Goal: Task Accomplishment & Management: Complete application form

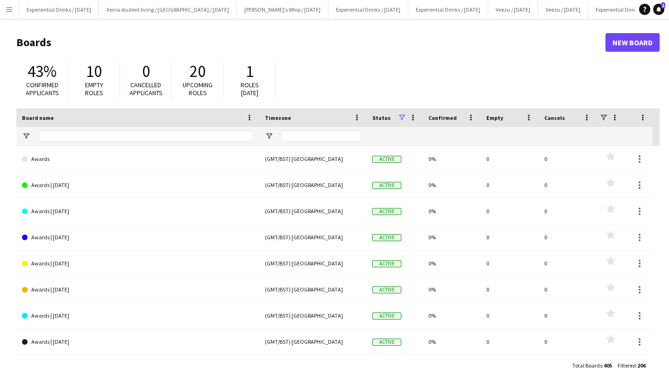
click at [7, 4] on button "Menu" at bounding box center [9, 9] width 19 height 19
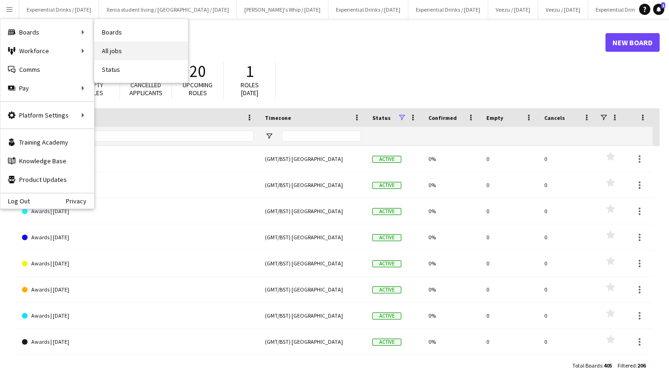
click at [119, 42] on link "All jobs" at bounding box center [140, 51] width 93 height 19
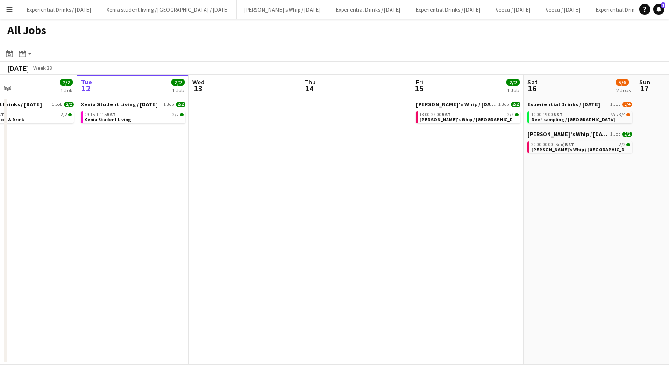
scroll to position [0, 262]
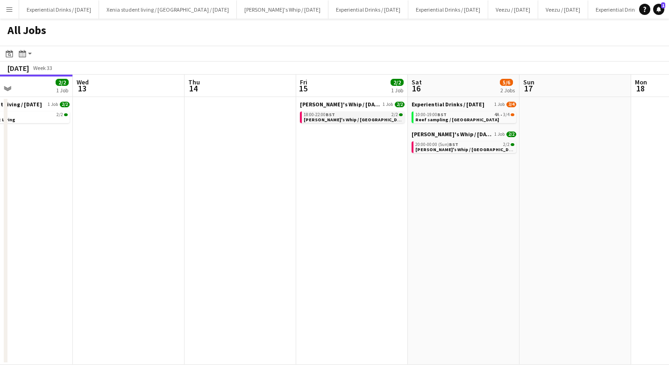
click at [357, 119] on link "18:00-22:00 BST 2/2 Shanky's Whip / Sheffield" at bounding box center [353, 117] width 99 height 11
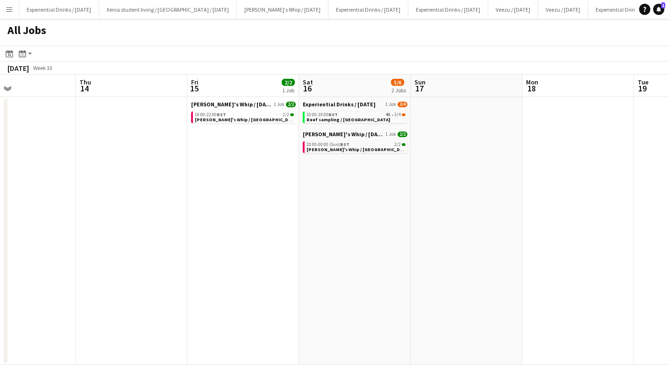
scroll to position [0, 371]
click at [346, 113] on div "10:00-19:00 BST 4A • 3/4" at bounding box center [355, 115] width 99 height 5
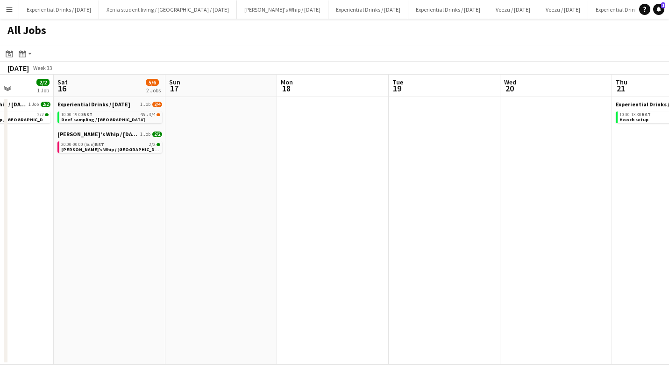
scroll to position [0, 300]
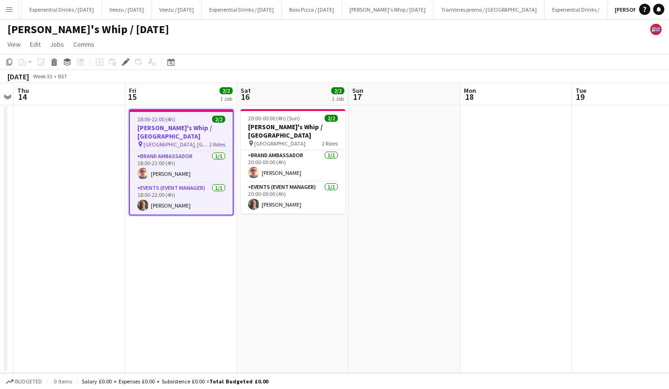
scroll to position [0, 388]
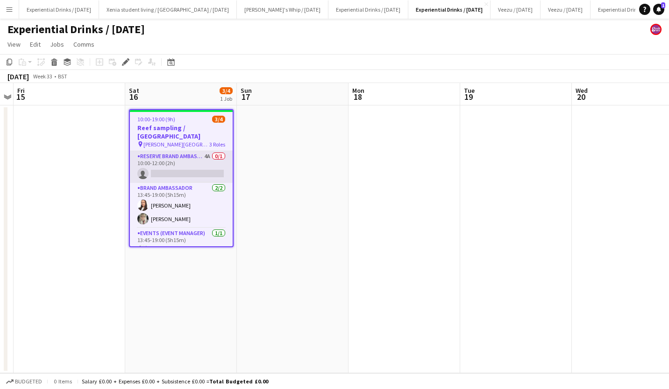
click at [186, 153] on app-card-role "Reserve Brand Ambassador 4A 0/1 10:00-12:00 (2h) single-neutral-actions" at bounding box center [181, 167] width 103 height 32
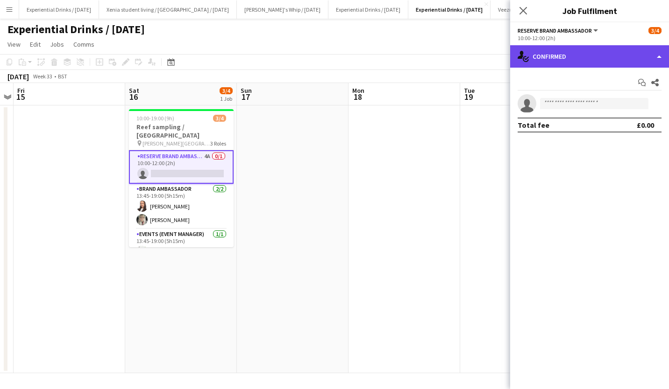
click at [581, 63] on div "single-neutral-actions-check-2 Confirmed" at bounding box center [589, 56] width 159 height 22
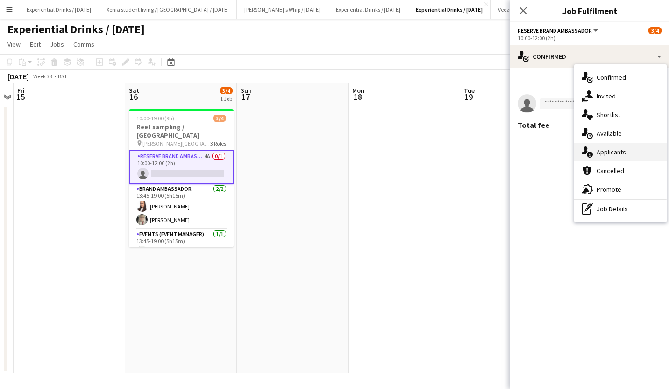
click at [637, 147] on div "single-neutral-actions-information Applicants" at bounding box center [620, 152] width 92 height 19
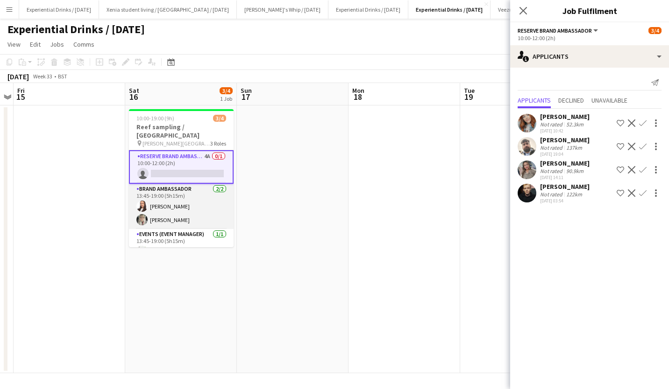
scroll to position [5, 0]
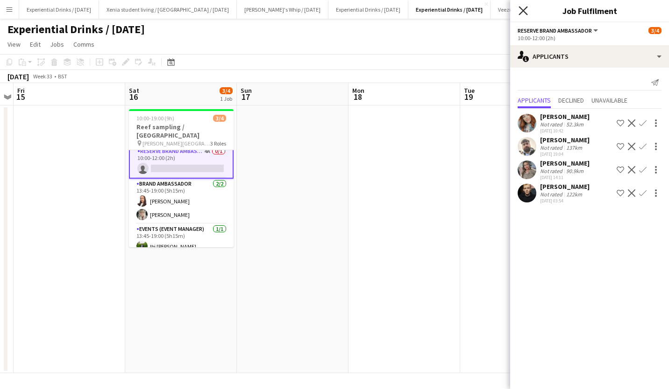
click at [523, 12] on icon "Close pop-in" at bounding box center [522, 10] width 9 height 9
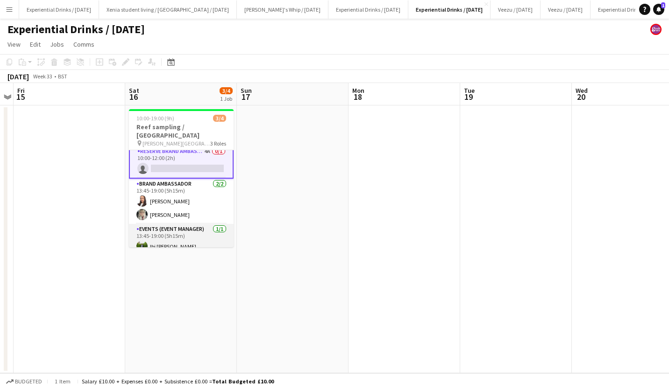
click at [166, 235] on app-card-role "Events (Event Manager) 1/1 13:45-19:00 (5h15m) Ibi Parkar" at bounding box center [181, 240] width 105 height 32
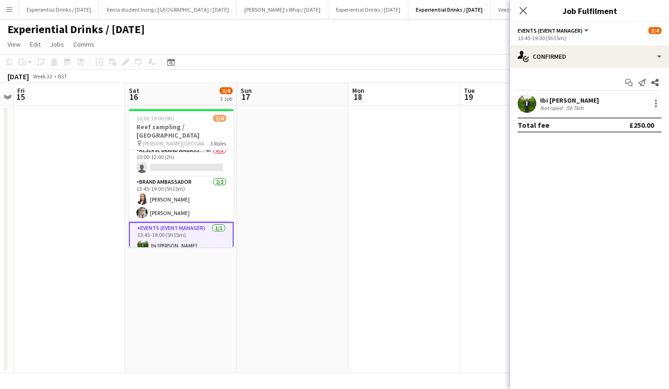
scroll to position [4, 0]
click at [656, 101] on div at bounding box center [656, 101] width 2 height 2
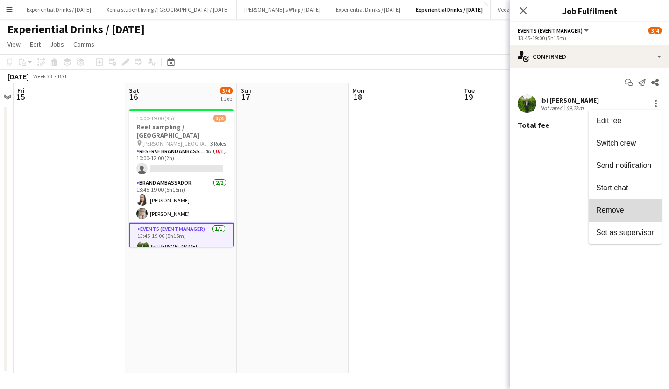
click at [614, 206] on span "Remove" at bounding box center [610, 210] width 28 height 8
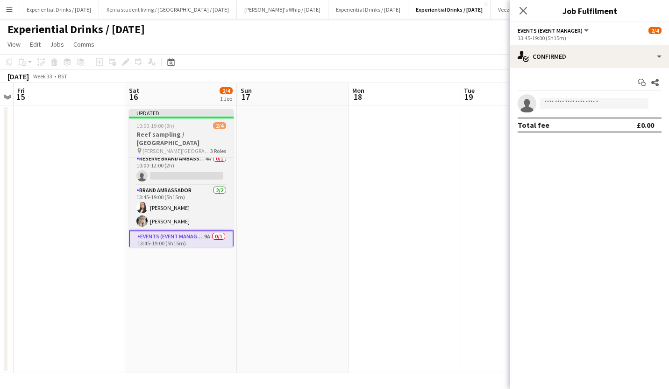
click at [163, 129] on span "10:00-19:00 (9h)" at bounding box center [155, 125] width 38 height 7
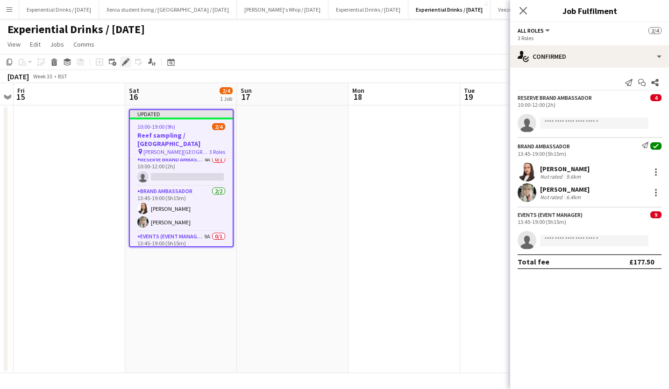
click at [125, 58] on div "Edit" at bounding box center [125, 62] width 11 height 11
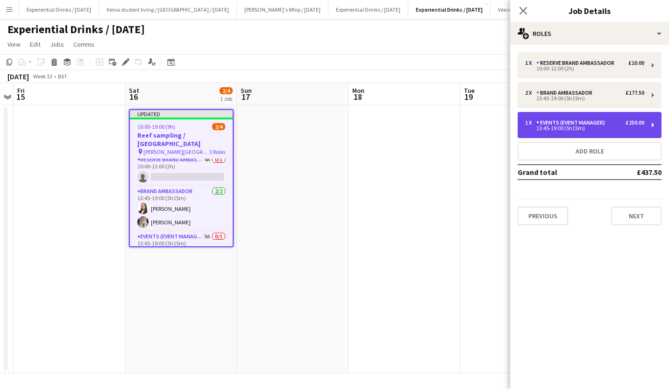
click at [570, 122] on div "Events (Event Manager)" at bounding box center [572, 123] width 72 height 7
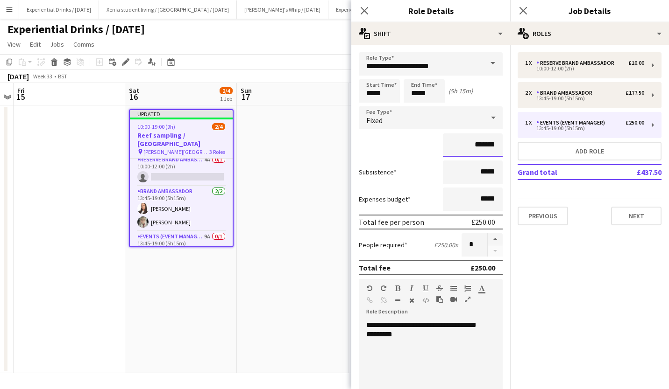
click at [483, 146] on input "*******" at bounding box center [473, 145] width 60 height 23
click at [475, 143] on input "*******" at bounding box center [473, 145] width 60 height 23
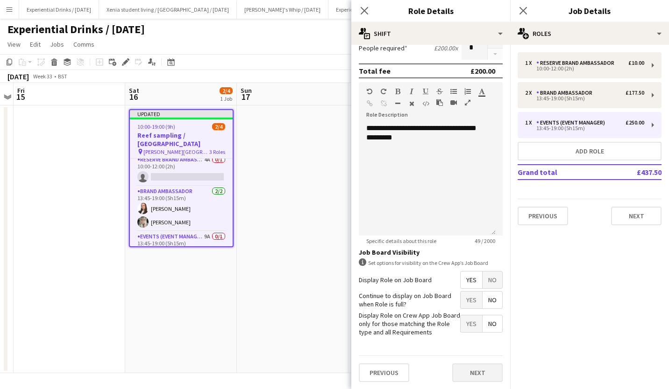
type input "*******"
click at [475, 372] on button "Next" at bounding box center [477, 373] width 50 height 19
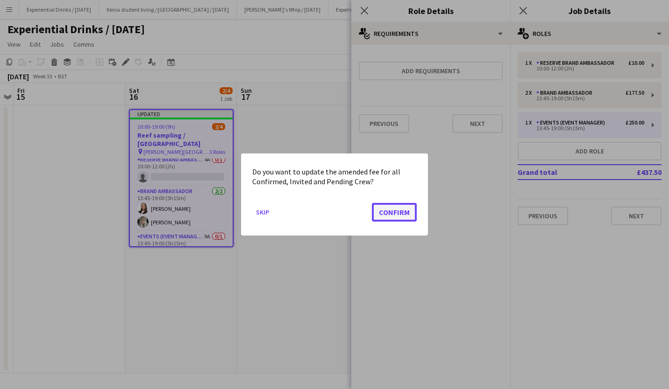
click at [401, 214] on button "Confirm" at bounding box center [394, 212] width 45 height 19
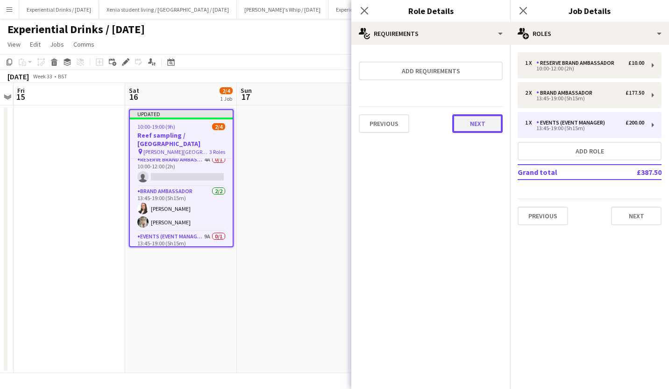
click at [488, 118] on button "Next" at bounding box center [477, 123] width 50 height 19
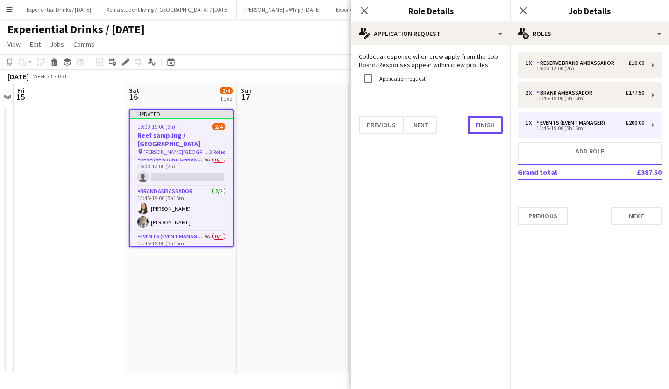
click at [488, 118] on button "Finish" at bounding box center [484, 125] width 35 height 19
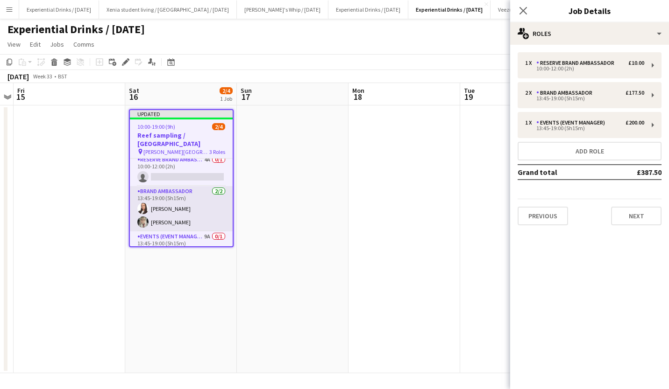
scroll to position [13, 0]
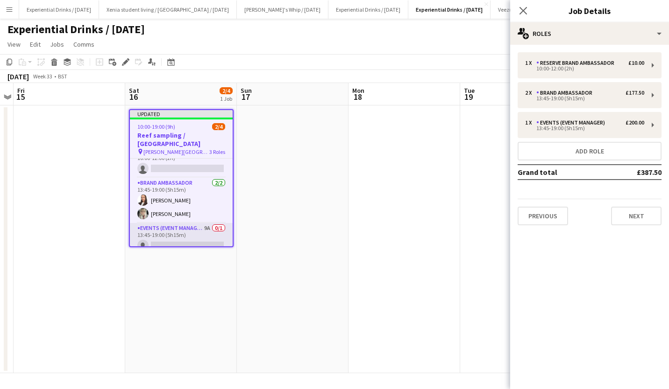
click at [189, 234] on app-card-role "Events (Event Manager) 9A 0/1 13:45-19:00 (5h15m) single-neutral-actions" at bounding box center [181, 239] width 103 height 32
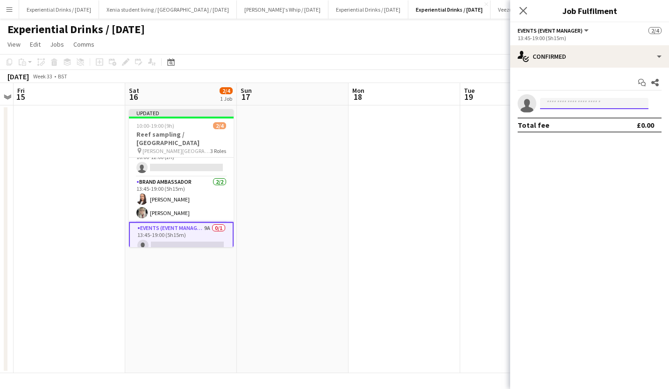
click at [563, 106] on input at bounding box center [594, 103] width 108 height 11
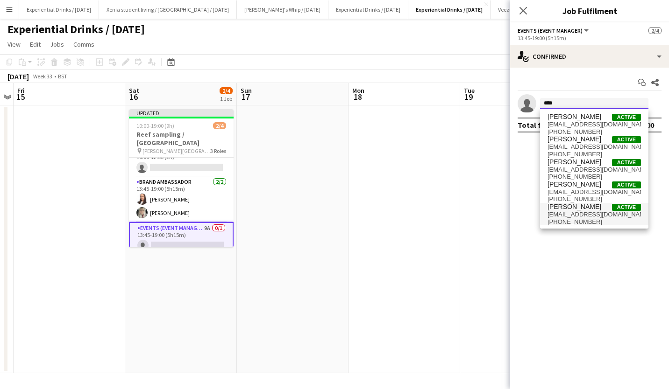
type input "****"
click at [577, 214] on span "rochellescott@hotmail.co.uk" at bounding box center [593, 214] width 93 height 7
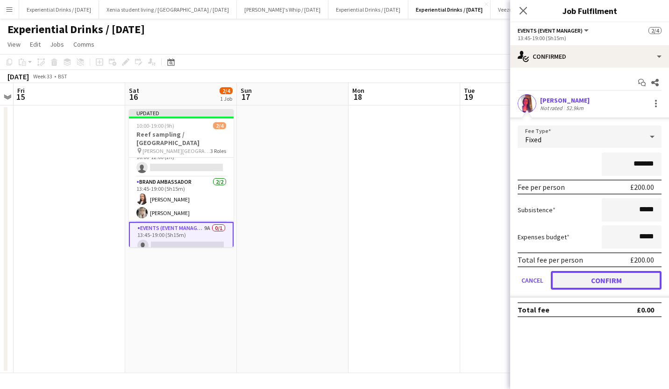
click at [598, 277] on button "Confirm" at bounding box center [606, 280] width 111 height 19
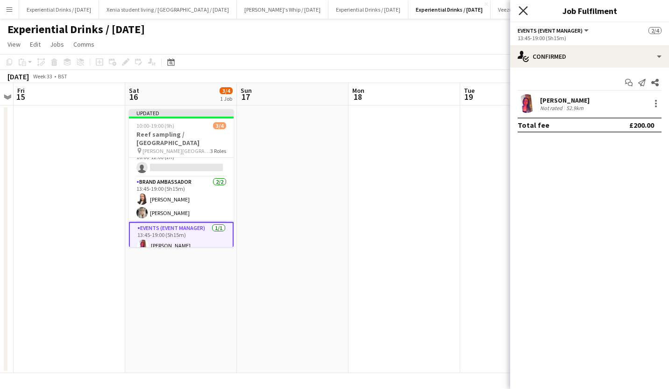
click at [525, 13] on icon at bounding box center [522, 10] width 9 height 9
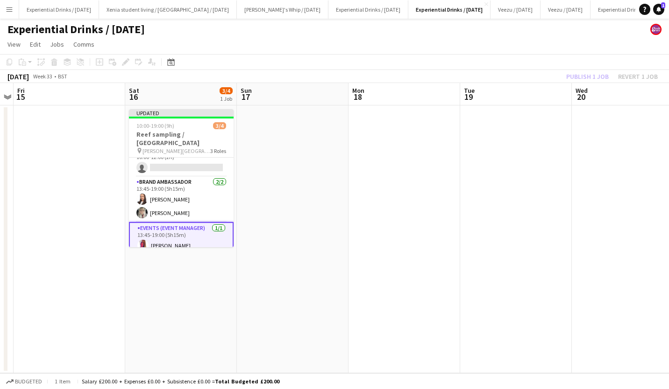
click at [563, 65] on app-toolbar "Copy Paste Paste Ctrl+V Paste with crew Ctrl+Shift+V Paste linked Job Delete Gr…" at bounding box center [334, 62] width 669 height 16
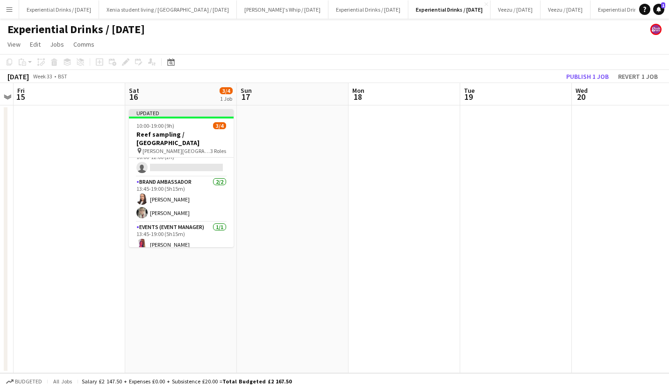
scroll to position [11, 0]
click at [580, 72] on button "Publish 1 job" at bounding box center [587, 77] width 50 height 12
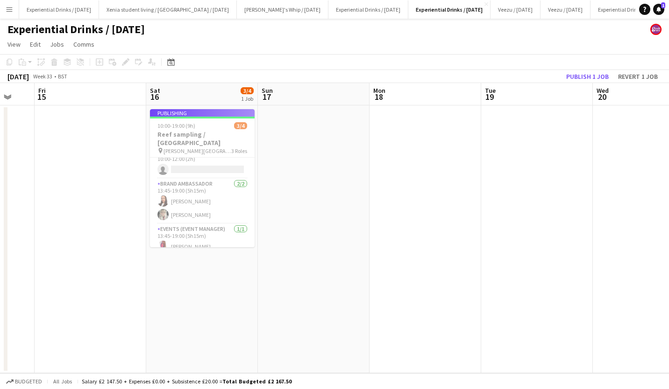
scroll to position [0, 225]
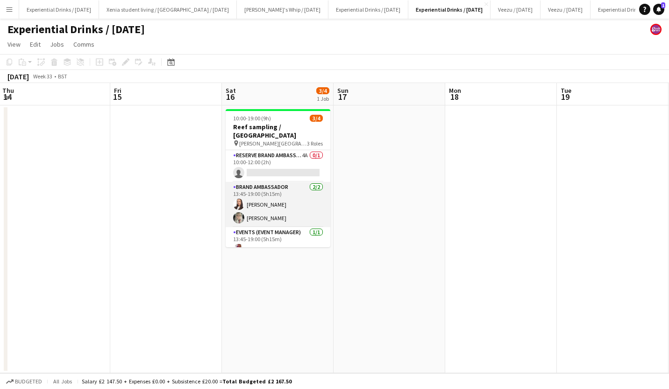
click at [259, 195] on app-card-role "Brand Ambassador 2/2 13:45-19:00 (5h15m) Lillie Howes Diana Bileviciute" at bounding box center [278, 204] width 105 height 45
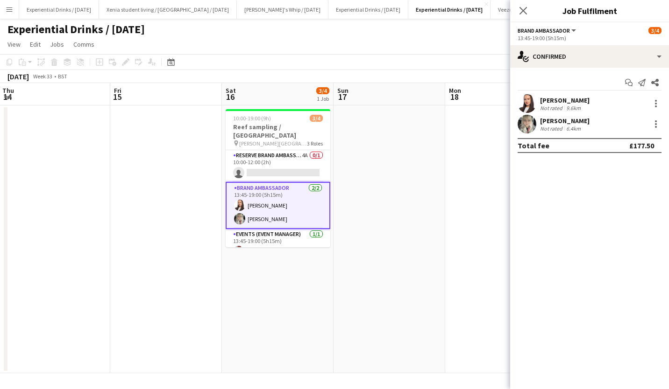
click at [553, 98] on div "[PERSON_NAME]" at bounding box center [564, 100] width 49 height 8
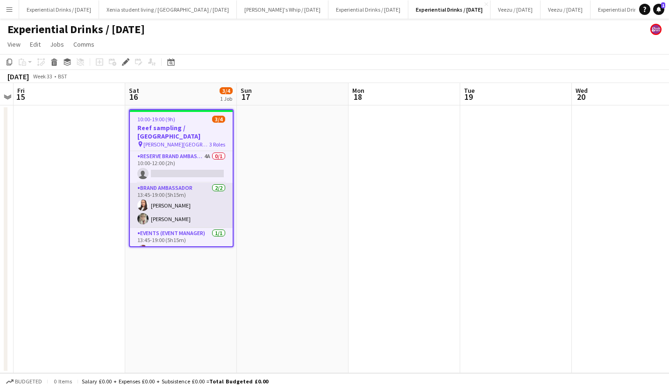
click at [177, 198] on app-card-role "Brand Ambassador 2/2 13:45-19:00 (5h15m) Lillie Howes Diana Bileviciute" at bounding box center [181, 205] width 103 height 45
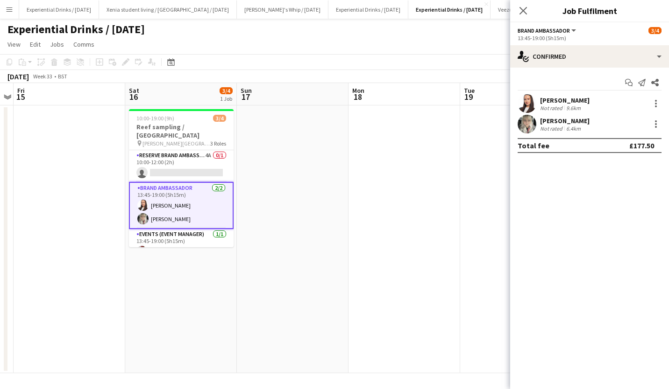
click at [567, 100] on div "[PERSON_NAME]" at bounding box center [564, 100] width 49 height 8
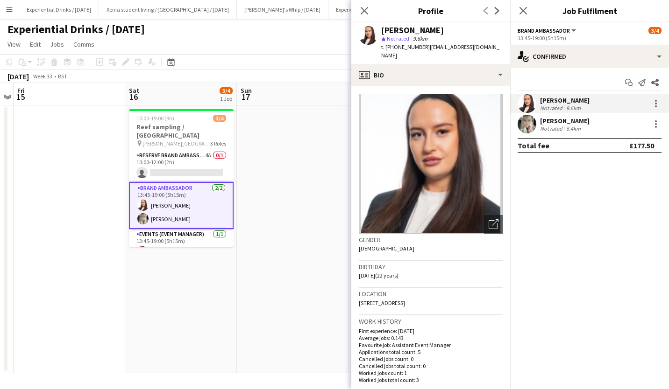
drag, startPoint x: 427, startPoint y: 46, endPoint x: 477, endPoint y: 48, distance: 50.5
click at [477, 48] on div "Lillie Howes star Not rated 9.6km t. +4407740311580 | lilliehowes@me.com" at bounding box center [430, 43] width 159 height 42
copy span "lilliehowes@me.com"
click at [549, 122] on div "Diana Bileviciute" at bounding box center [564, 121] width 49 height 8
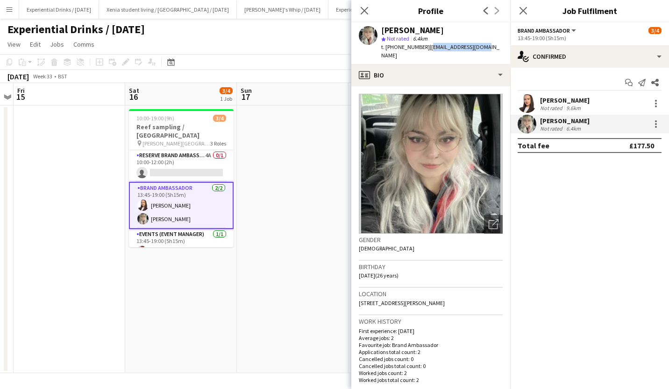
drag, startPoint x: 425, startPoint y: 46, endPoint x: 485, endPoint y: 47, distance: 59.8
click at [485, 47] on div "Diana Bileviciute star Not rated 6.4km t. +447309086727 | dianuteaa@gmail.com" at bounding box center [430, 43] width 159 height 42
copy span "dianuteaa@gmail.com"
click at [528, 11] on app-icon "Close pop-in" at bounding box center [523, 11] width 14 height 14
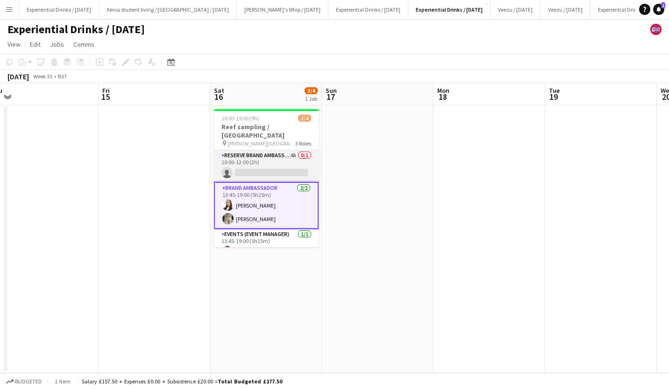
click at [257, 154] on app-card-role "Reserve Brand Ambassador 4A 0/1 10:00-12:00 (2h) single-neutral-actions" at bounding box center [266, 166] width 105 height 32
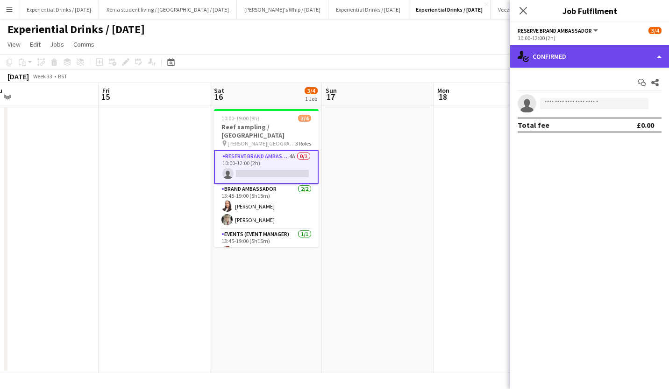
click at [548, 56] on div "single-neutral-actions-check-2 Confirmed" at bounding box center [589, 56] width 159 height 22
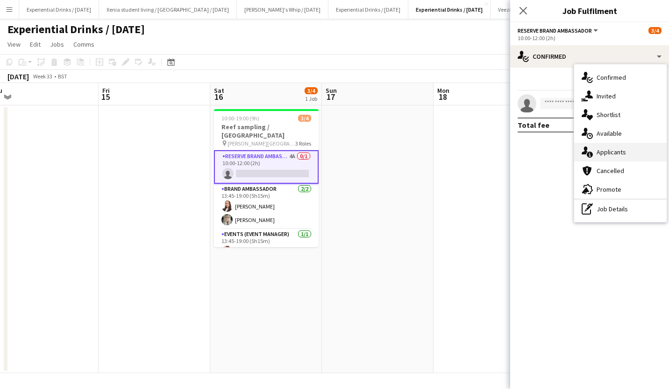
click at [588, 153] on icon at bounding box center [590, 155] width 6 height 6
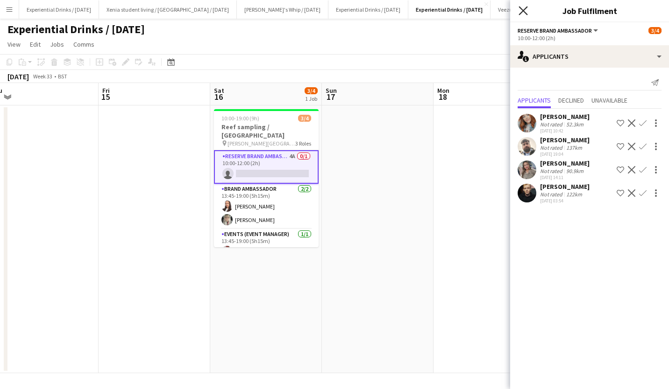
click at [526, 10] on icon "Close pop-in" at bounding box center [522, 10] width 9 height 9
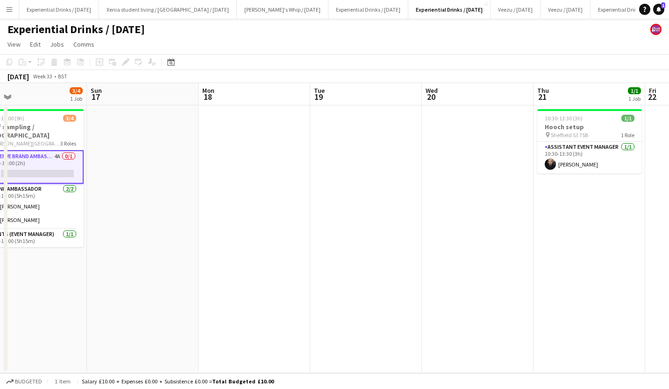
scroll to position [0, 248]
click at [335, 173] on app-date-cell at bounding box center [366, 240] width 112 height 268
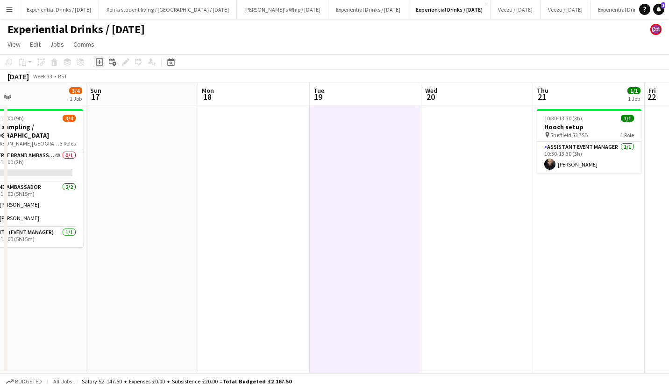
click at [98, 59] on icon at bounding box center [99, 61] width 7 height 7
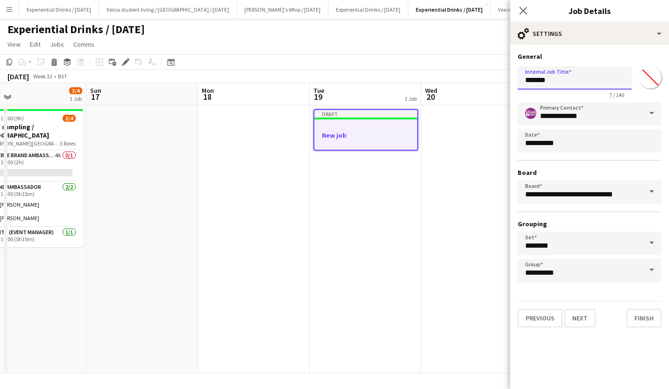
drag, startPoint x: 571, startPoint y: 83, endPoint x: 479, endPoint y: 77, distance: 92.7
click at [479, 77] on body "Menu Boards Boards Boards All jobs Status Workforce Workforce My Workforce Recr…" at bounding box center [334, 194] width 669 height 389
paste input "**********"
type input "**********"
click at [579, 312] on button "Next" at bounding box center [579, 318] width 31 height 19
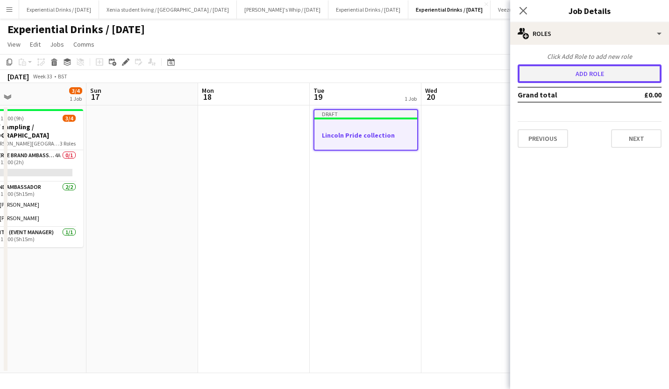
click at [601, 69] on button "Add role" at bounding box center [589, 73] width 144 height 19
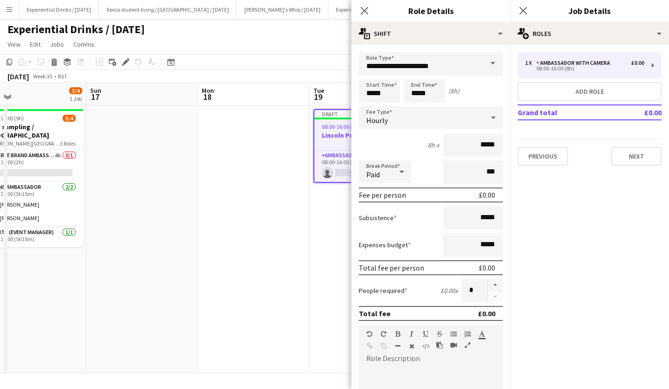
click at [483, 68] on span at bounding box center [493, 63] width 20 height 22
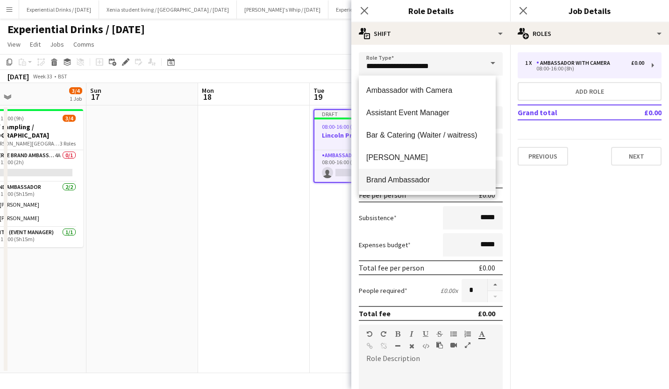
scroll to position [151, 0]
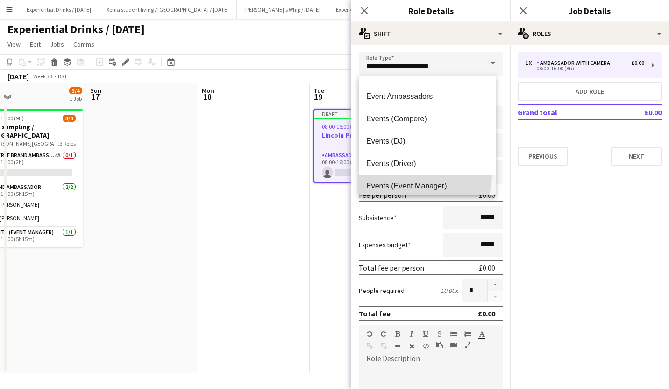
click at [417, 176] on mat-option "Events (Event Manager)" at bounding box center [427, 186] width 137 height 22
type input "**********"
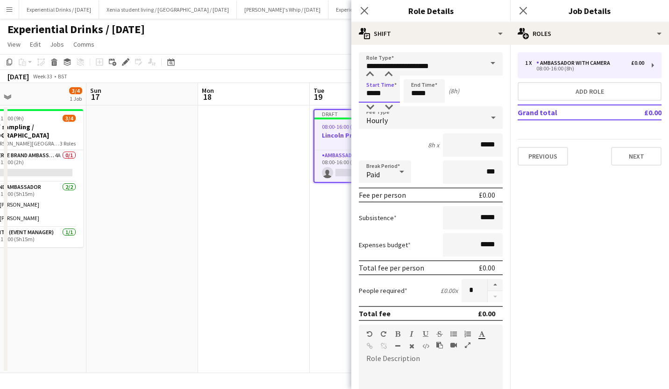
click at [368, 99] on input "*****" at bounding box center [379, 90] width 41 height 23
click at [368, 74] on div at bounding box center [370, 74] width 19 height 9
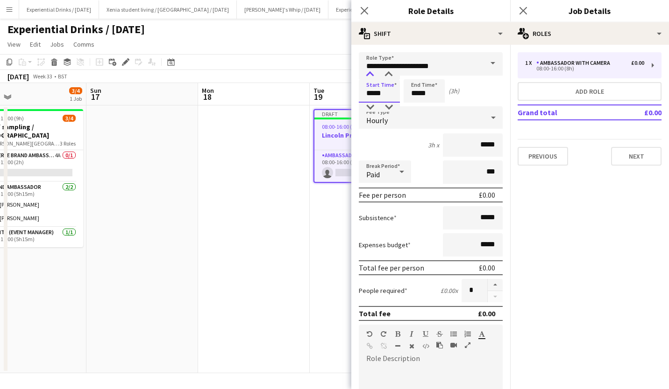
click at [368, 74] on div at bounding box center [370, 74] width 19 height 9
type input "*****"
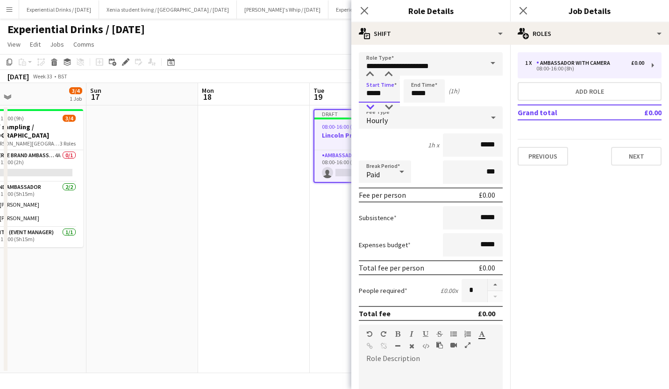
click at [368, 106] on div at bounding box center [370, 107] width 19 height 9
click at [419, 92] on input "*****" at bounding box center [423, 90] width 41 height 23
click at [432, 71] on div at bounding box center [433, 74] width 19 height 9
type input "*****"
click at [432, 71] on div at bounding box center [433, 74] width 19 height 9
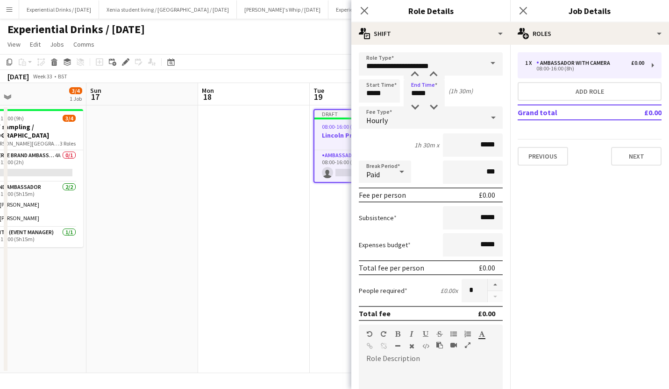
click at [386, 77] on form "**********" at bounding box center [430, 342] width 159 height 580
click at [383, 83] on input "*****" at bounding box center [379, 90] width 41 height 23
type input "*****"
click at [389, 77] on div at bounding box center [388, 74] width 19 height 9
click at [422, 90] on input "*****" at bounding box center [423, 90] width 41 height 23
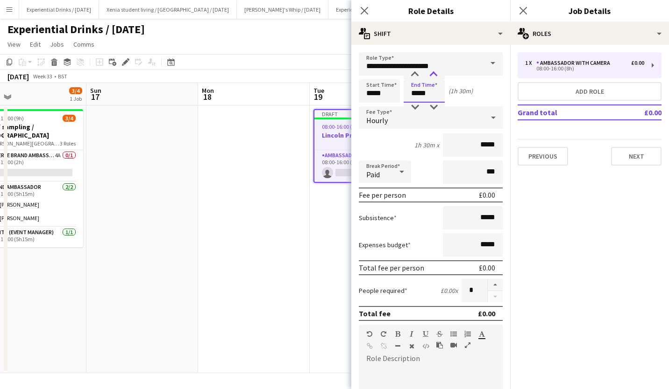
click at [435, 77] on div at bounding box center [433, 74] width 19 height 9
type input "*****"
click at [416, 72] on div at bounding box center [414, 74] width 19 height 9
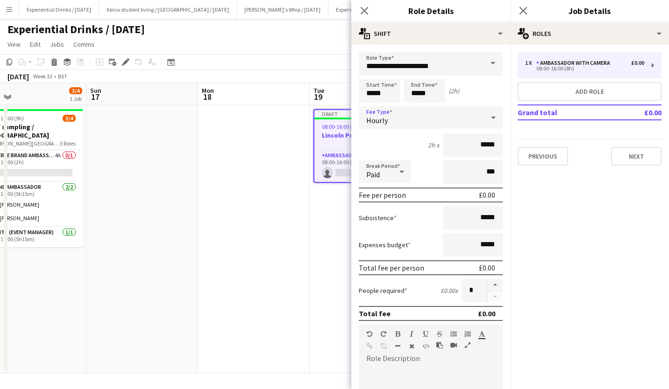
click at [476, 115] on div "Hourly" at bounding box center [421, 117] width 125 height 22
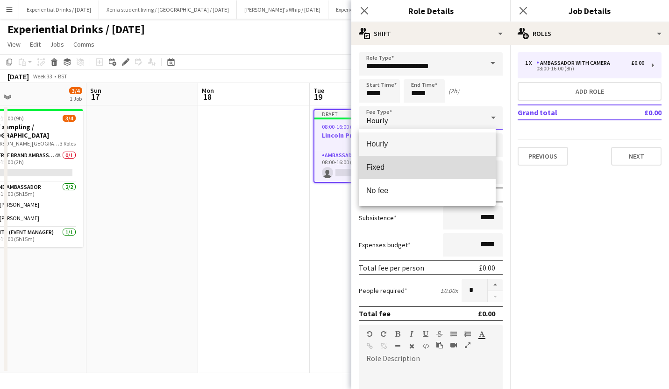
click at [445, 168] on span "Fixed" at bounding box center [427, 167] width 122 height 9
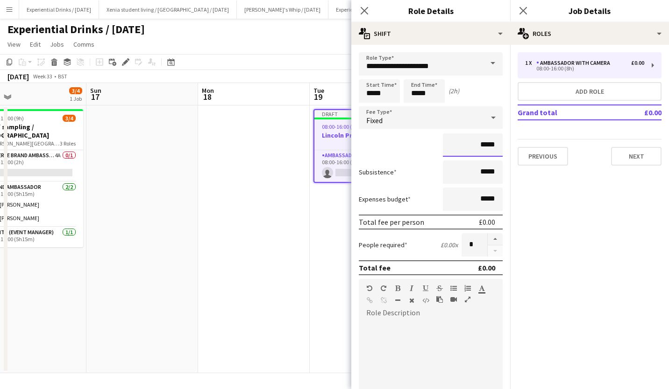
click at [477, 145] on input "*****" at bounding box center [473, 145] width 60 height 23
type input "**"
type input "***"
click at [430, 153] on div "***" at bounding box center [431, 145] width 144 height 23
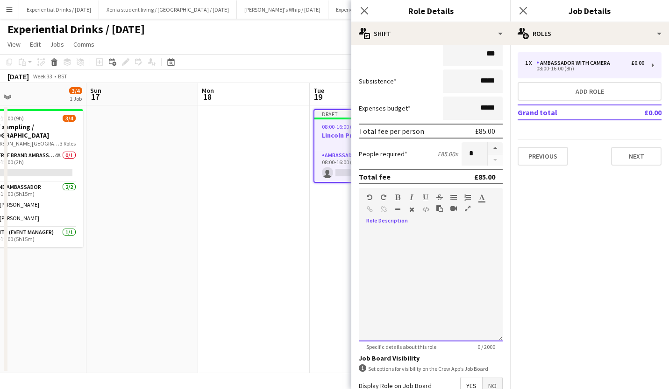
click at [392, 237] on div at bounding box center [431, 286] width 144 height 112
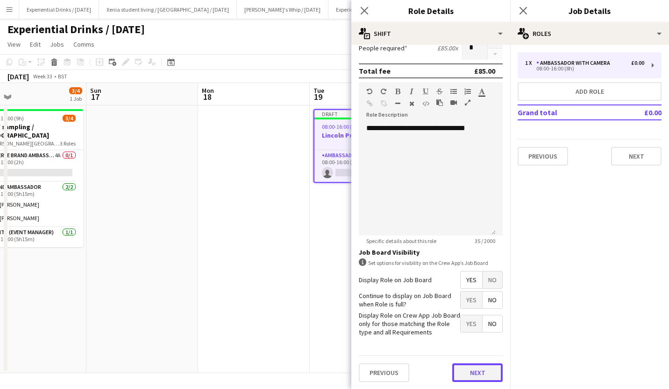
click at [466, 369] on button "Next" at bounding box center [477, 373] width 50 height 19
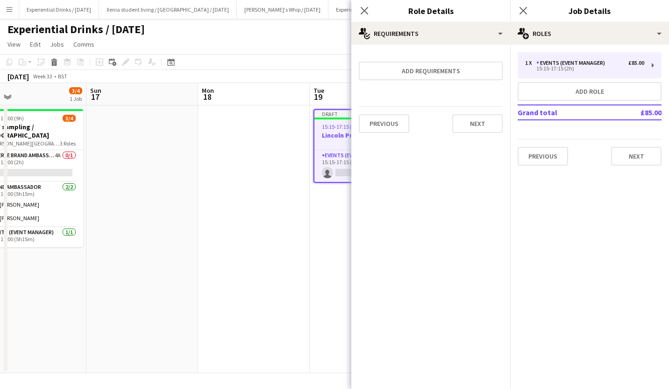
scroll to position [0, 0]
click at [474, 120] on button "Next" at bounding box center [477, 123] width 50 height 19
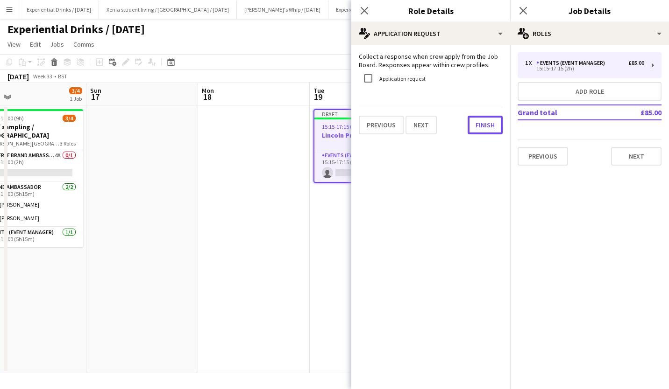
click at [474, 120] on button "Finish" at bounding box center [484, 125] width 35 height 19
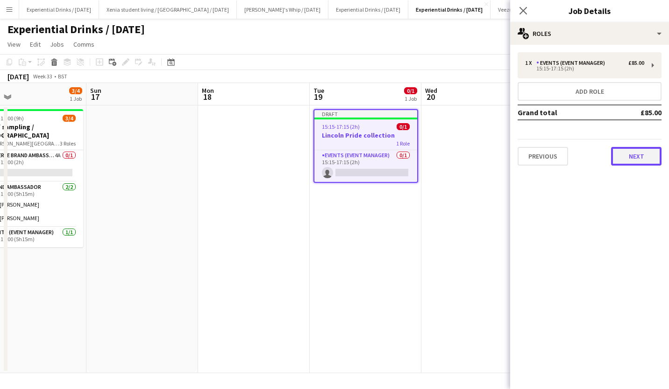
click at [627, 159] on button "Next" at bounding box center [636, 156] width 50 height 19
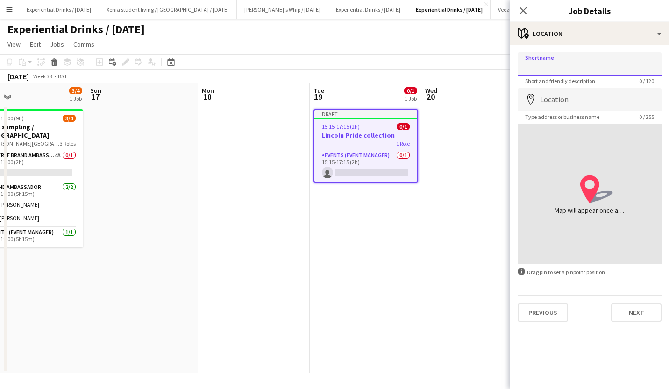
click at [589, 68] on input "Shortname" at bounding box center [589, 63] width 144 height 23
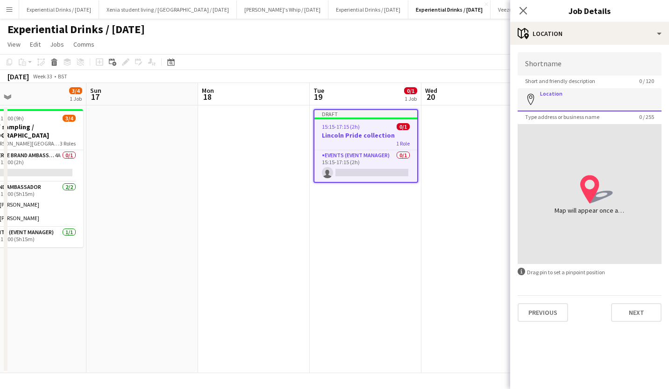
paste input "**********"
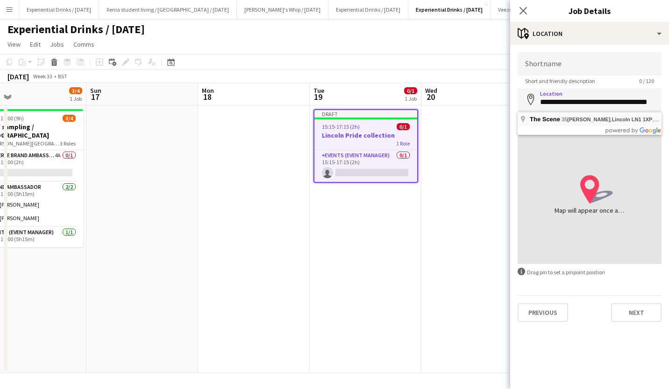
type input "**********"
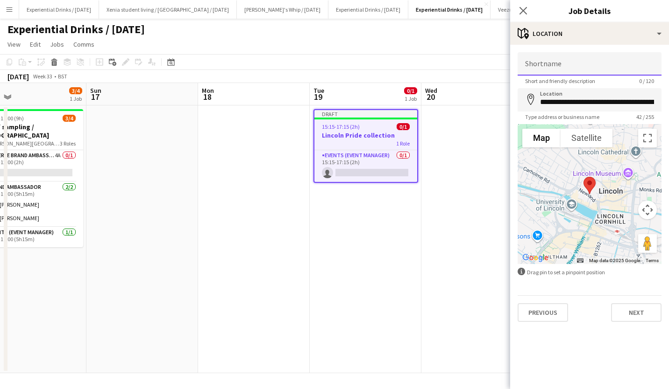
click at [575, 66] on input "Shortname" at bounding box center [589, 63] width 144 height 23
paste input "**********"
type input "**********"
click at [630, 310] on button "Next" at bounding box center [636, 313] width 50 height 19
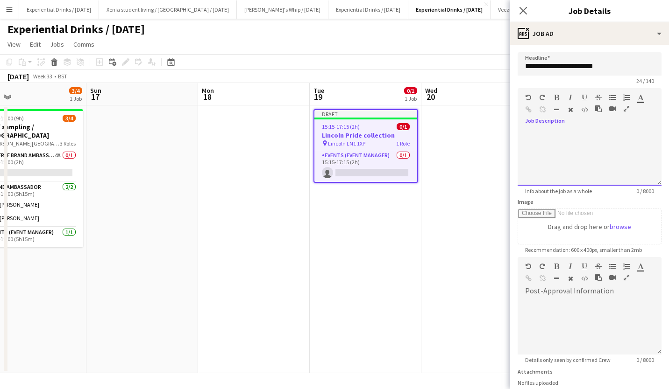
click at [578, 136] on div at bounding box center [589, 158] width 144 height 56
click at [607, 131] on div "**********" at bounding box center [585, 158] width 137 height 56
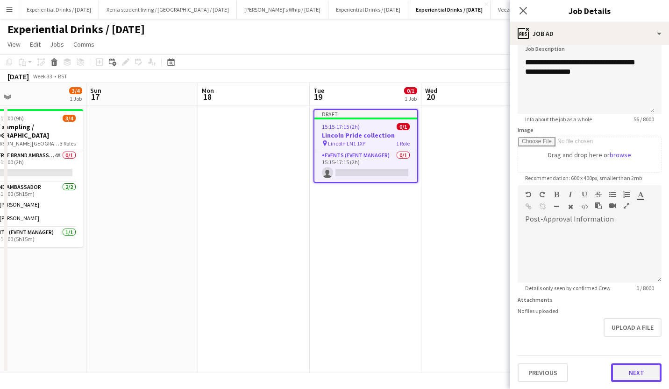
click at [623, 369] on button "Next" at bounding box center [636, 373] width 50 height 19
type input "*******"
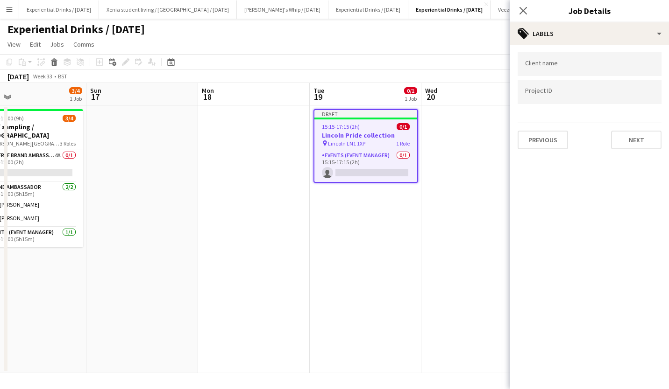
scroll to position [0, 0]
click at [628, 147] on button "Next" at bounding box center [636, 140] width 50 height 19
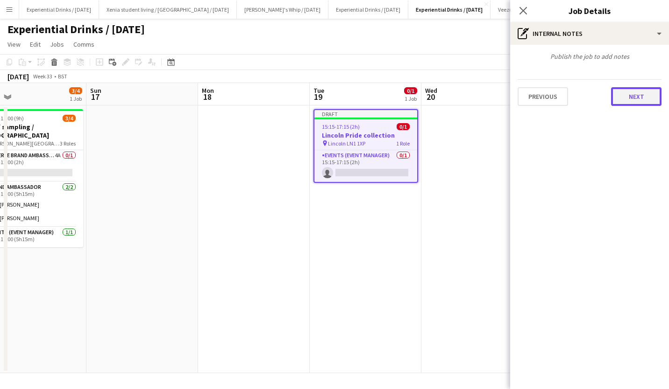
click at [636, 94] on button "Next" at bounding box center [636, 96] width 50 height 19
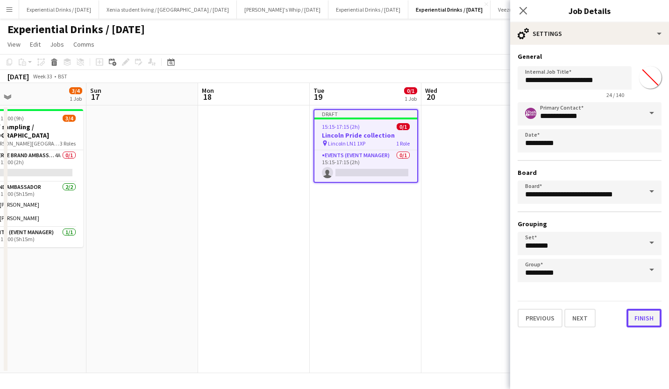
click at [640, 322] on button "Finish" at bounding box center [643, 318] width 35 height 19
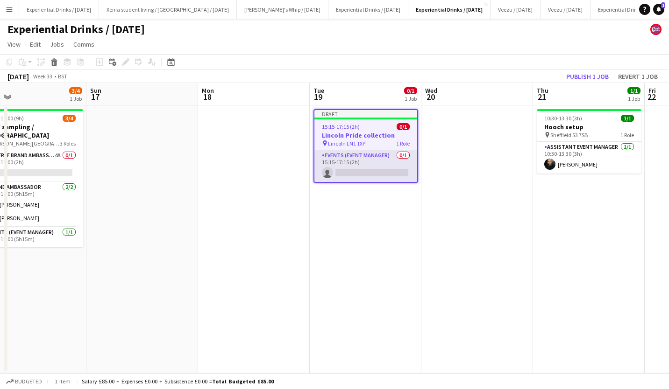
click at [367, 170] on app-card-role "Events (Event Manager) 0/1 15:15-17:15 (2h) single-neutral-actions" at bounding box center [365, 166] width 103 height 32
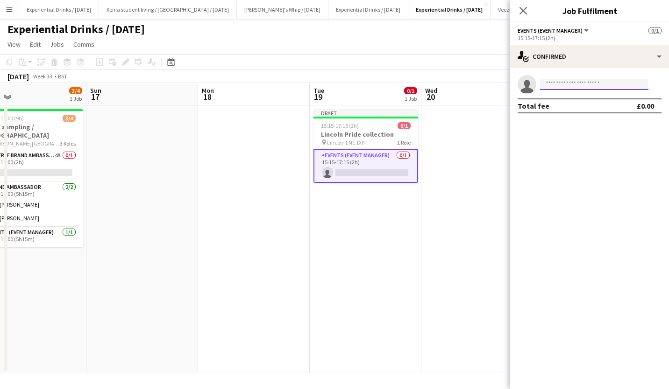
click at [584, 85] on input at bounding box center [594, 84] width 108 height 11
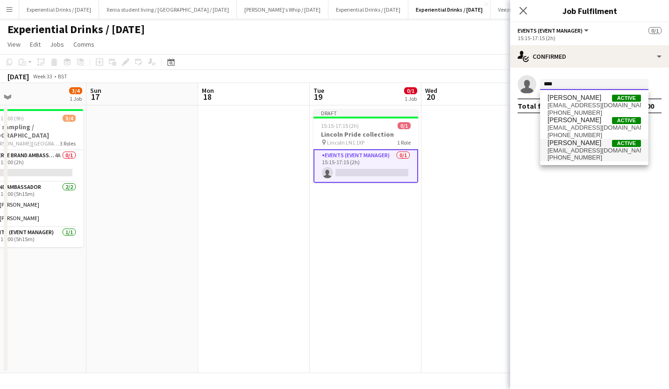
type input "****"
click at [590, 149] on span "dnsworldtour@hotmail.com" at bounding box center [593, 150] width 93 height 7
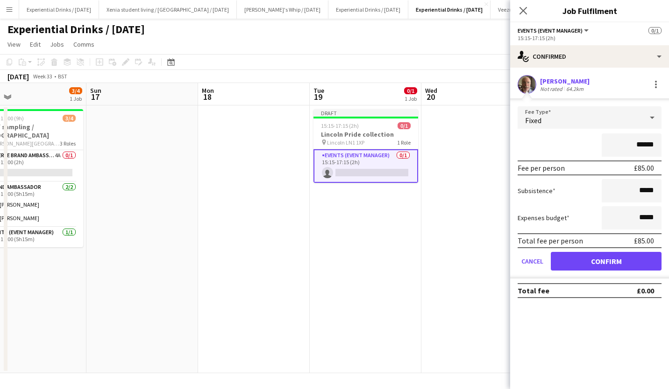
click at [623, 252] on form "Fee Type Fixed ****** Fee per person £85.00 Subsistence ***** Expenses budget *…" at bounding box center [589, 192] width 159 height 172
click at [623, 257] on button "Confirm" at bounding box center [606, 261] width 111 height 19
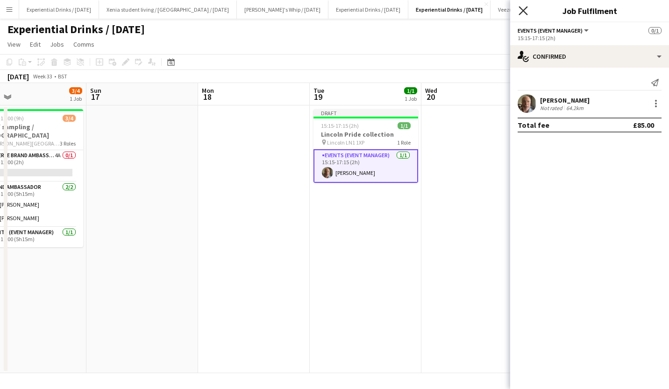
click at [524, 7] on icon "Close pop-in" at bounding box center [522, 10] width 9 height 9
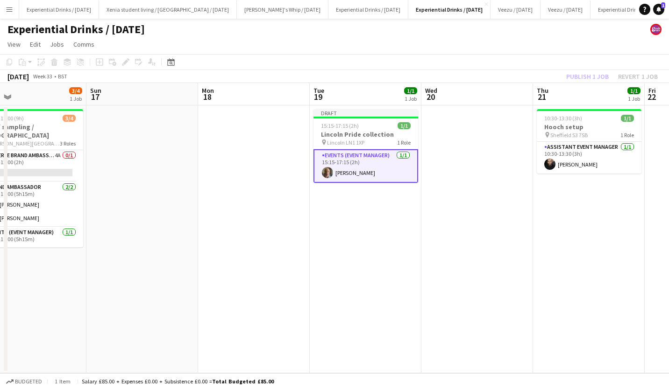
click at [546, 52] on app-page-menu "View Day view expanded Day view collapsed Month view Date picker Jump to today …" at bounding box center [334, 45] width 669 height 18
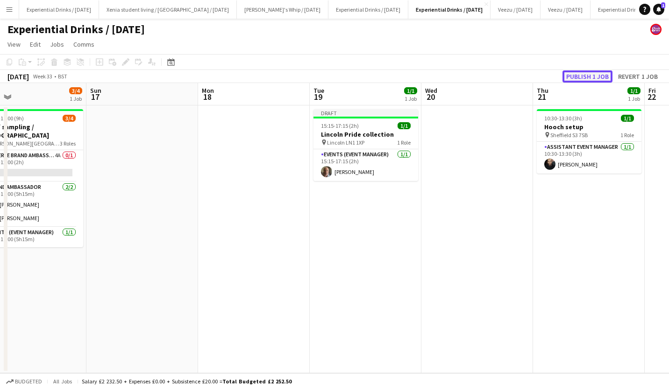
click at [582, 72] on button "Publish 1 job" at bounding box center [587, 77] width 50 height 12
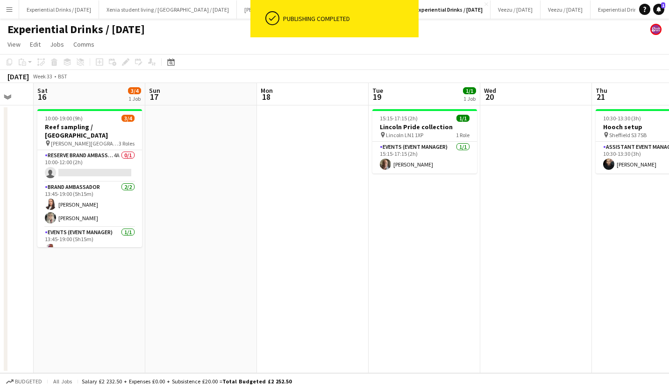
scroll to position [0, 189]
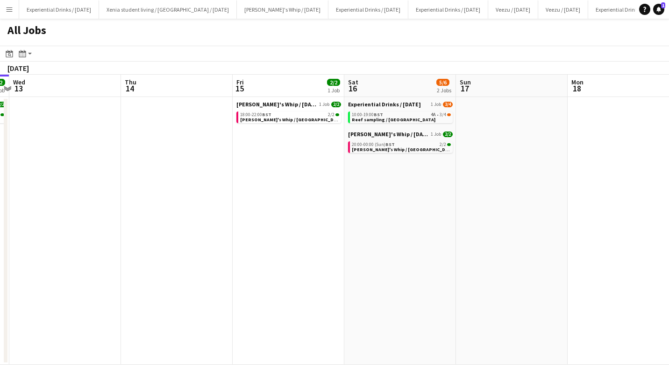
scroll to position [0, 290]
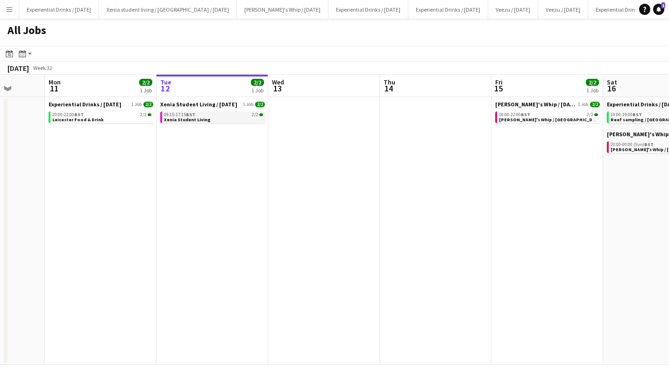
click at [199, 116] on div "09:15-17:15 BST 2/2" at bounding box center [213, 115] width 99 height 5
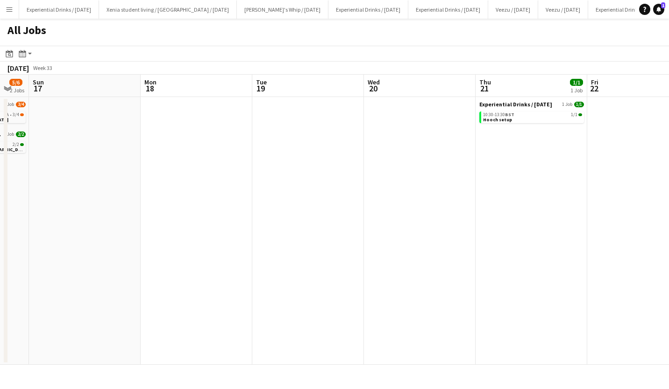
scroll to position [0, 306]
click at [13, 8] on button "Menu" at bounding box center [9, 9] width 19 height 19
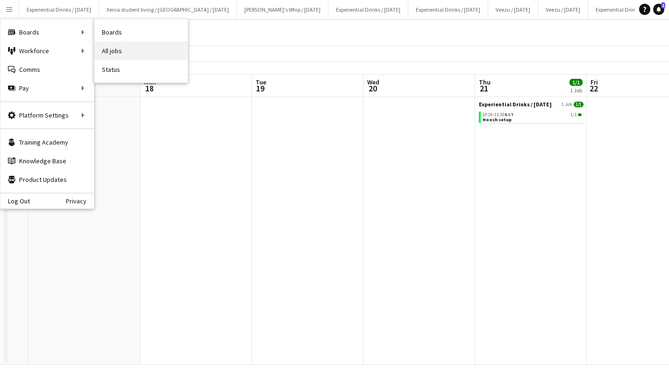
click at [112, 51] on link "All jobs" at bounding box center [140, 51] width 93 height 19
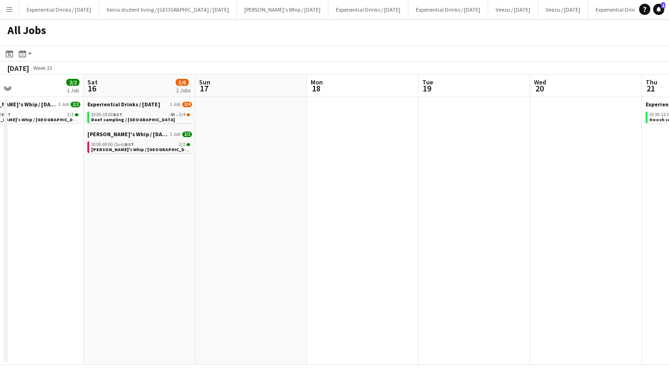
scroll to position [0, 251]
click at [346, 204] on app-date-cell at bounding box center [363, 231] width 112 height 268
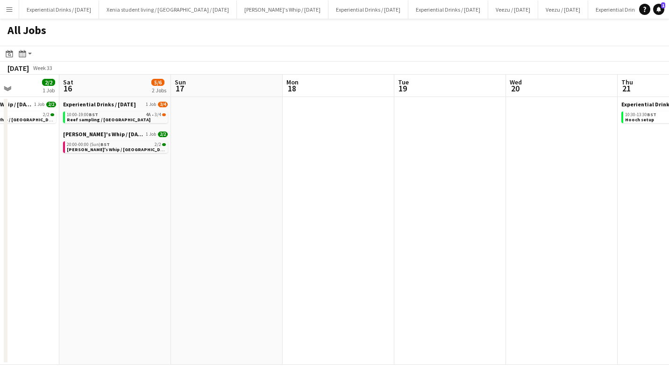
scroll to position [0, 275]
click at [419, 0] on button "Experiential Drinks / [DATE] Close" at bounding box center [448, 9] width 80 height 18
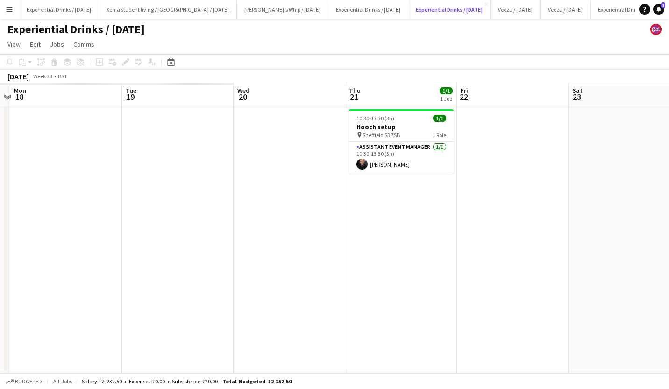
scroll to position [0, 194]
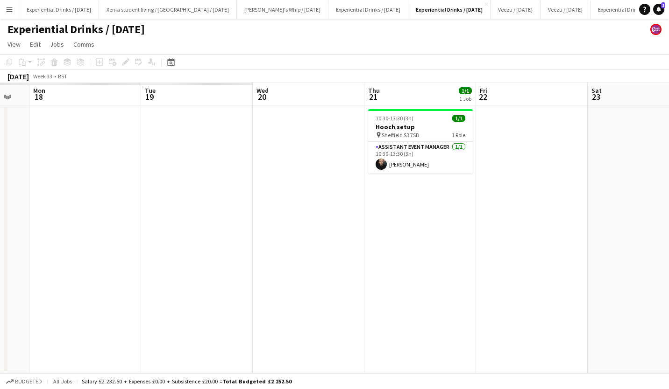
click at [210, 163] on app-date-cell at bounding box center [197, 240] width 112 height 268
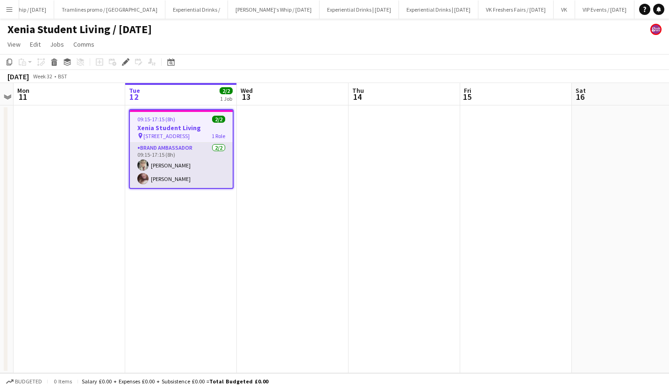
scroll to position [0, 788]
click at [162, 177] on app-card-role "Brand Ambassador 2/2 09:15-17:15 (8h) Diana Bileviciute Ashleigh Higgins" at bounding box center [181, 165] width 103 height 45
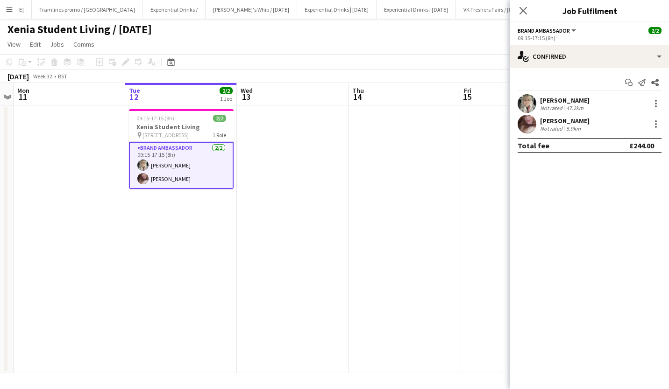
click at [573, 123] on div "Ashleigh Higgins" at bounding box center [564, 121] width 49 height 8
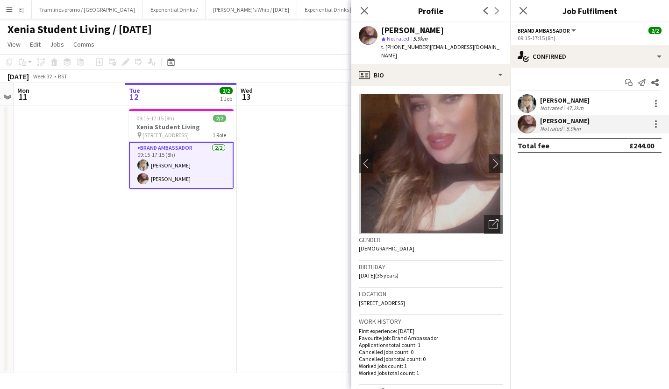
drag, startPoint x: 425, startPoint y: 295, endPoint x: 454, endPoint y: 294, distance: 29.0
click at [454, 294] on div "Location 116A Heath Road, Liverpool, L19 4TW" at bounding box center [431, 301] width 144 height 27
copy span "L19 4TW"
click at [521, 11] on icon "Close pop-in" at bounding box center [522, 10] width 9 height 9
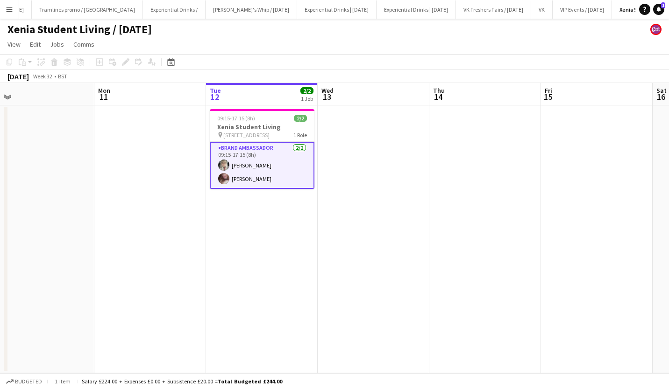
scroll to position [0, 240]
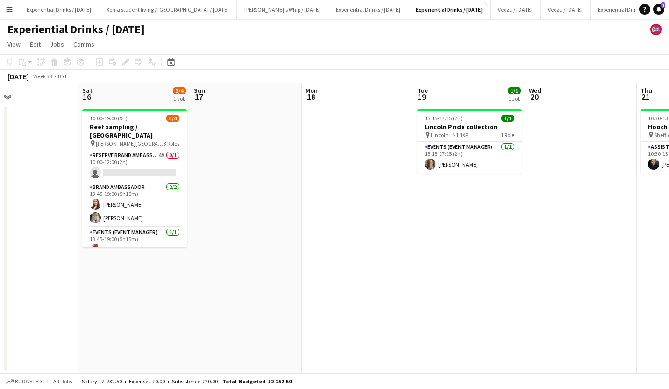
scroll to position [0, 317]
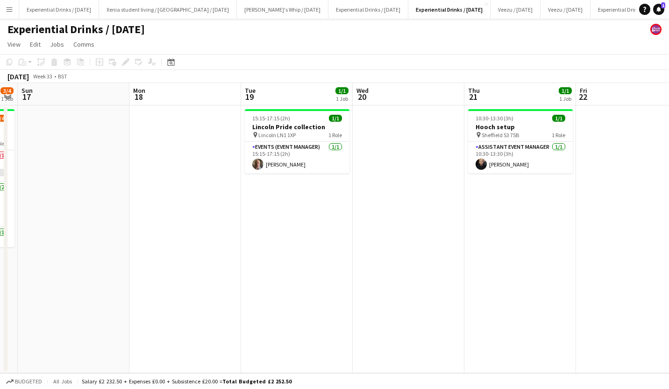
click at [5, 14] on button "Menu" at bounding box center [9, 9] width 19 height 19
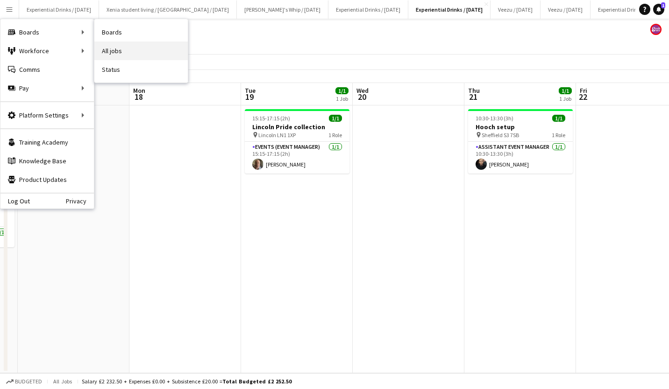
click at [123, 44] on link "All jobs" at bounding box center [140, 51] width 93 height 19
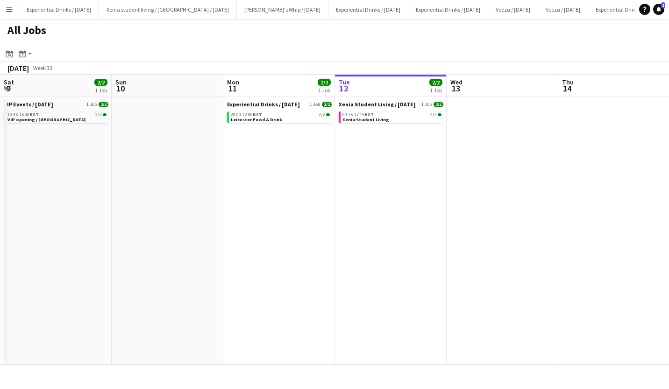
scroll to position [0, 223]
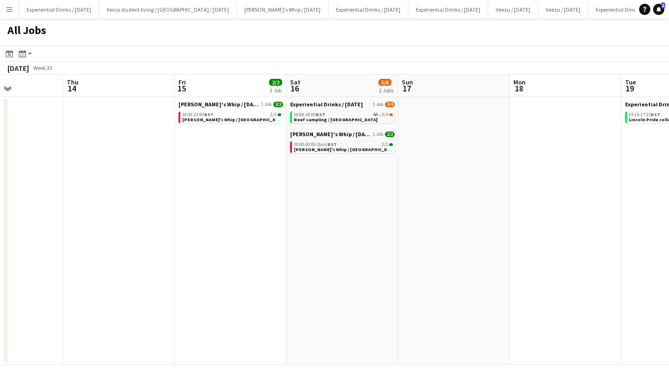
scroll to position [0, 247]
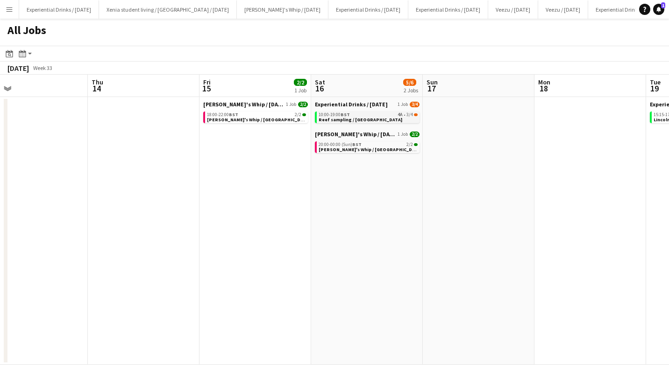
click at [358, 117] on span "Reef sampling / [GEOGRAPHIC_DATA]" at bounding box center [360, 120] width 84 height 6
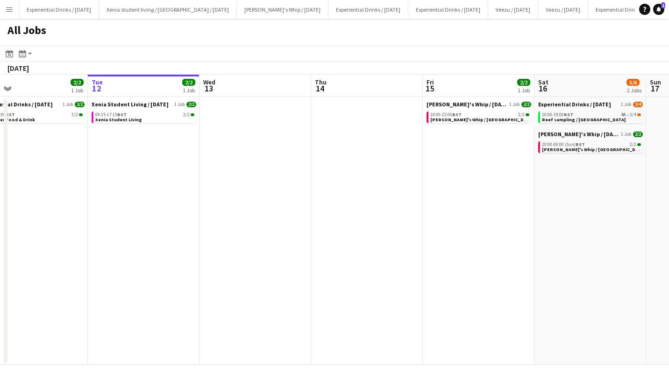
scroll to position [0, 282]
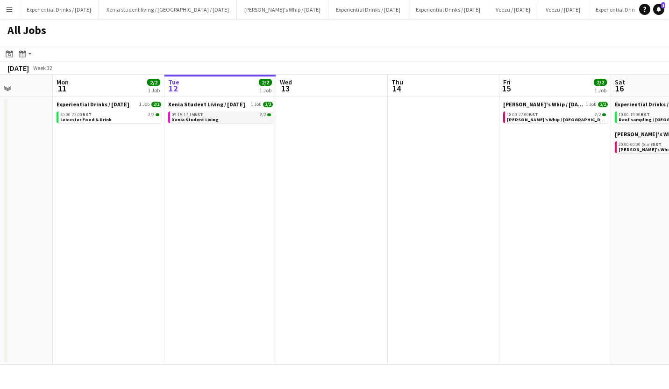
click at [196, 116] on span "BST" at bounding box center [198, 115] width 9 height 6
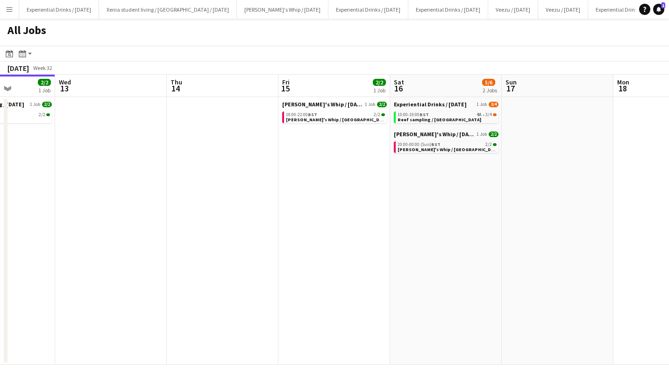
scroll to position [0, 296]
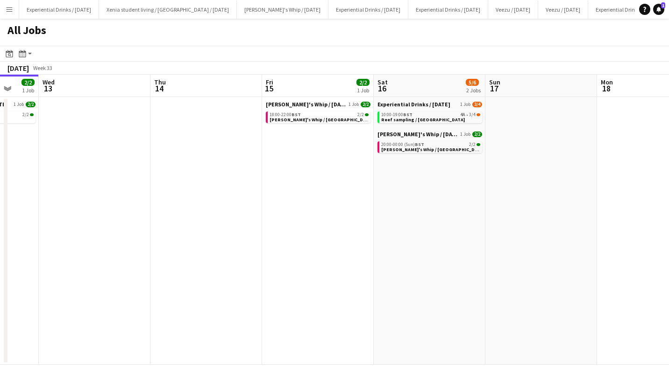
click at [10, 8] on app-icon "Menu" at bounding box center [9, 9] width 7 height 7
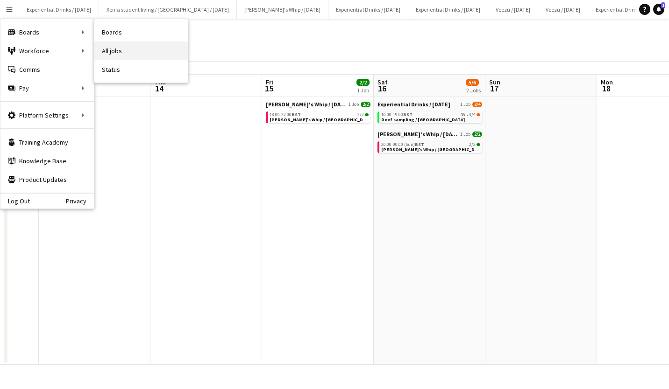
click at [140, 49] on link "All jobs" at bounding box center [140, 51] width 93 height 19
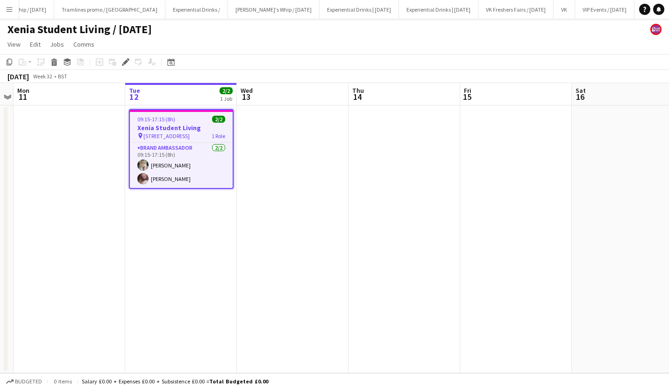
scroll to position [0, 788]
click at [173, 122] on span "09:15-17:15 (8h)" at bounding box center [156, 119] width 38 height 7
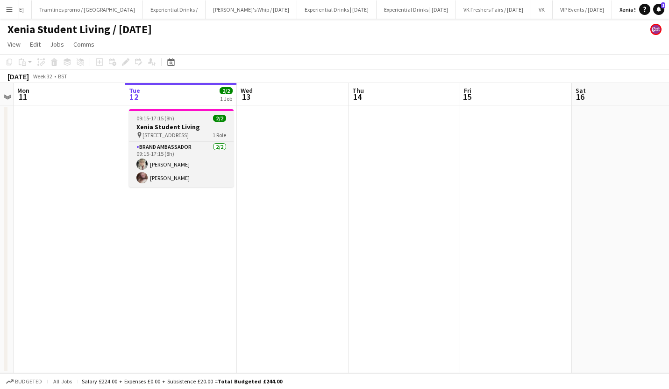
click at [155, 124] on h3 "Xenia Student Living" at bounding box center [181, 127] width 105 height 8
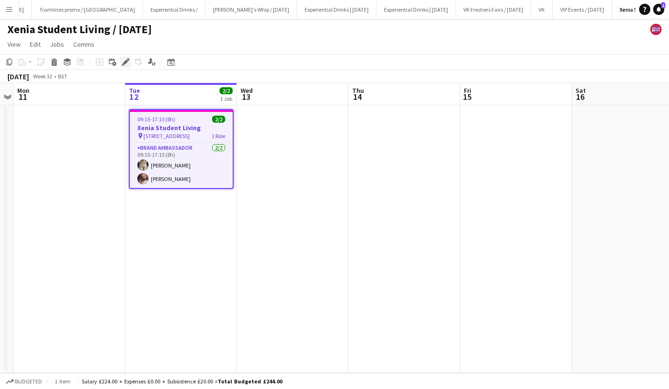
click at [126, 58] on icon "Edit" at bounding box center [125, 61] width 7 height 7
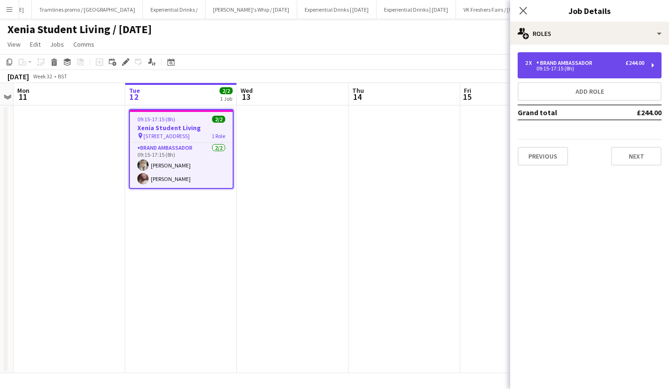
click at [592, 66] on div "Brand Ambassador" at bounding box center [566, 63] width 60 height 7
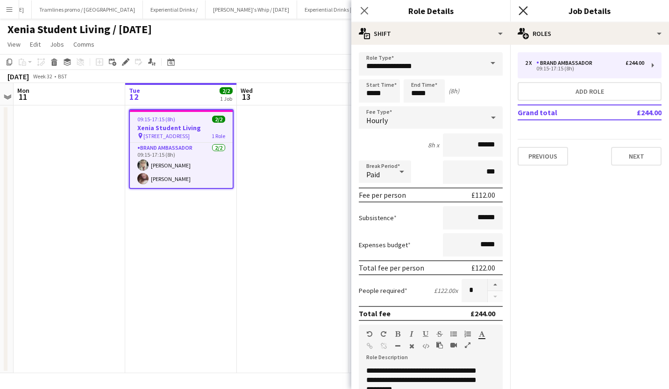
click at [523, 7] on icon "Close pop-in" at bounding box center [522, 10] width 9 height 9
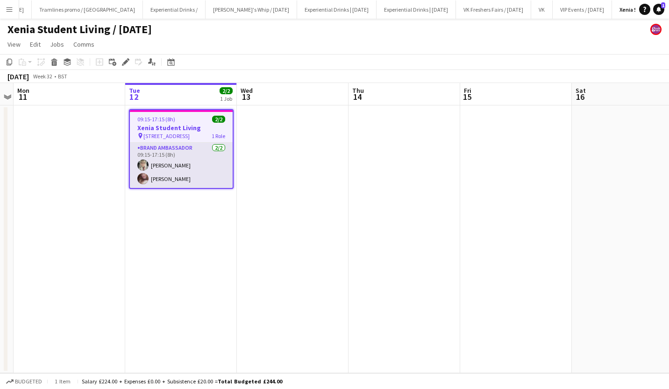
click at [173, 180] on app-card-role "Brand Ambassador [DATE] 09:15-17:15 (8h) [PERSON_NAME] [PERSON_NAME]" at bounding box center [181, 165] width 103 height 45
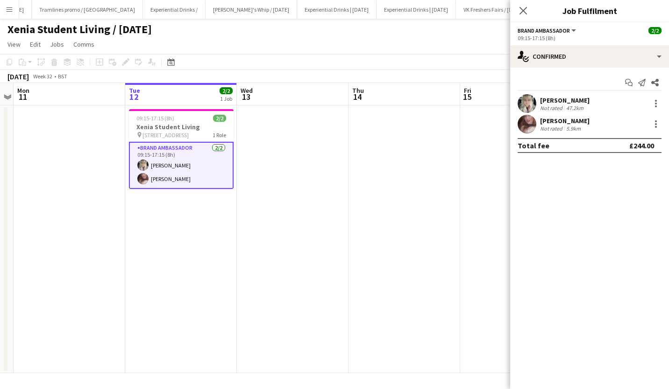
click at [570, 119] on div "[PERSON_NAME]" at bounding box center [564, 121] width 49 height 8
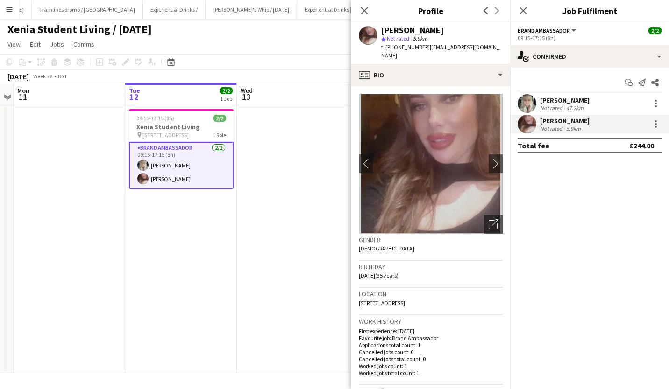
scroll to position [70, 0]
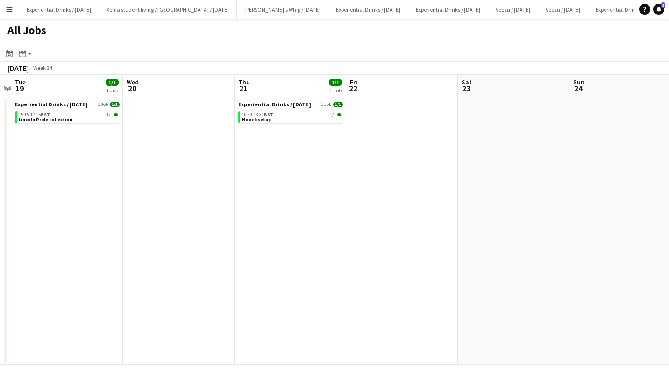
scroll to position [0, 324]
click at [389, 129] on app-date-cell at bounding box center [402, 231] width 112 height 268
click at [289, 116] on div "10:30-13:30 BST 1/1" at bounding box center [290, 115] width 99 height 5
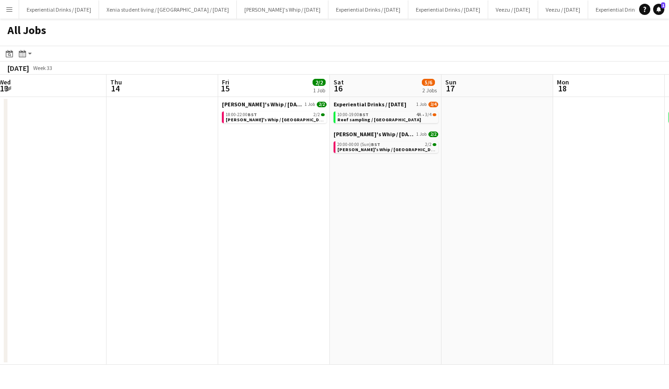
scroll to position [0, 228]
click at [378, 120] on span "Reef sampling / [GEOGRAPHIC_DATA]" at bounding box center [380, 120] width 84 height 6
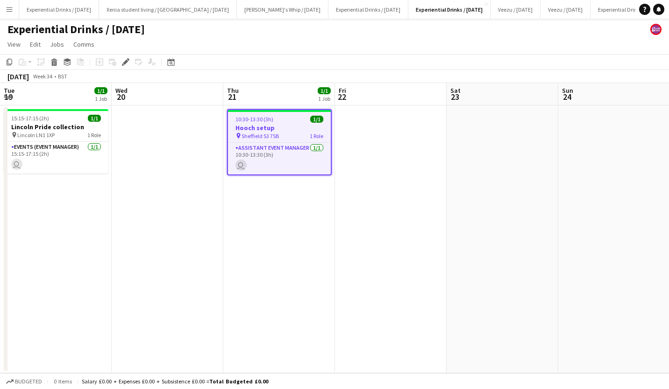
scroll to position [0, 321]
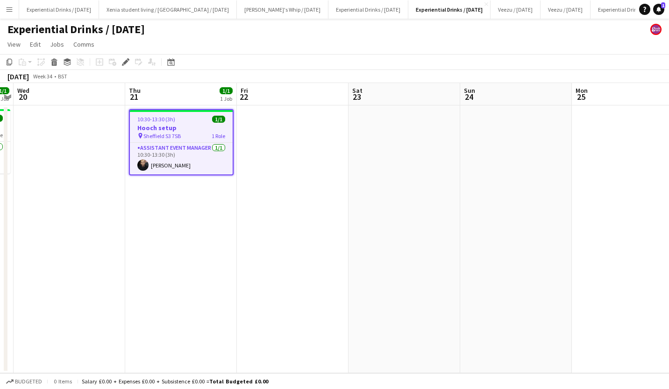
click at [260, 163] on app-date-cell at bounding box center [293, 240] width 112 height 268
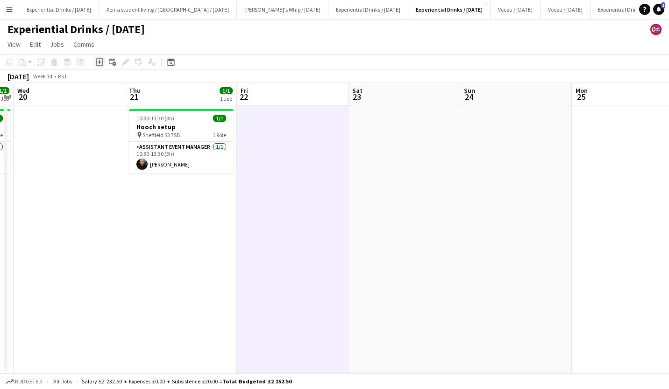
click at [100, 60] on icon "Add job" at bounding box center [99, 61] width 7 height 7
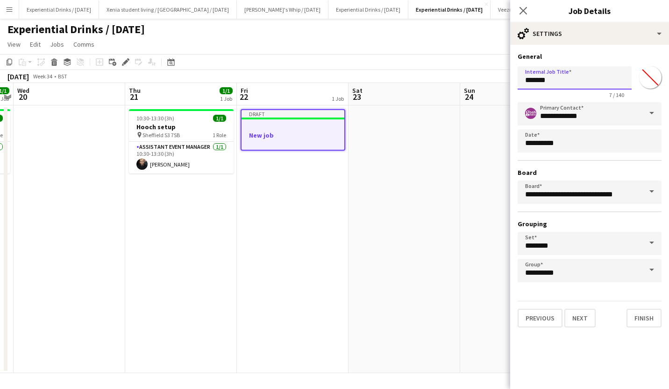
drag, startPoint x: 561, startPoint y: 80, endPoint x: 465, endPoint y: 85, distance: 95.9
click at [465, 85] on body "Menu Boards Boards Boards All jobs Status Workforce Workforce My Workforce Recr…" at bounding box center [334, 194] width 669 height 389
type input "**********"
click at [585, 316] on button "Next" at bounding box center [579, 318] width 31 height 19
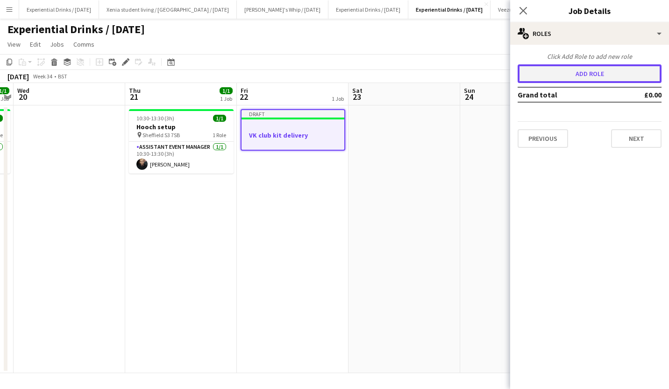
click at [562, 77] on button "Add role" at bounding box center [589, 73] width 144 height 19
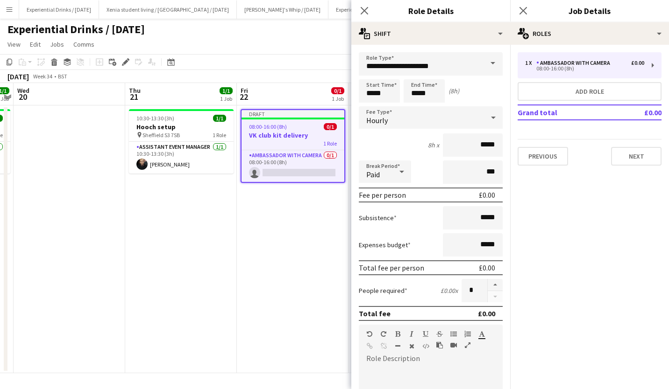
click at [487, 64] on span at bounding box center [493, 63] width 20 height 22
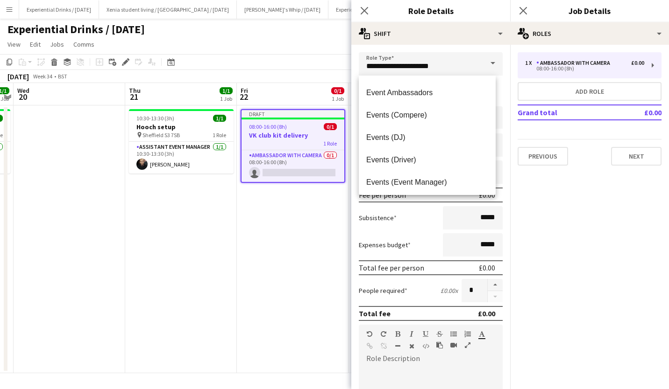
scroll to position [155, 0]
click at [426, 177] on span "Events (Event Manager)" at bounding box center [427, 181] width 122 height 9
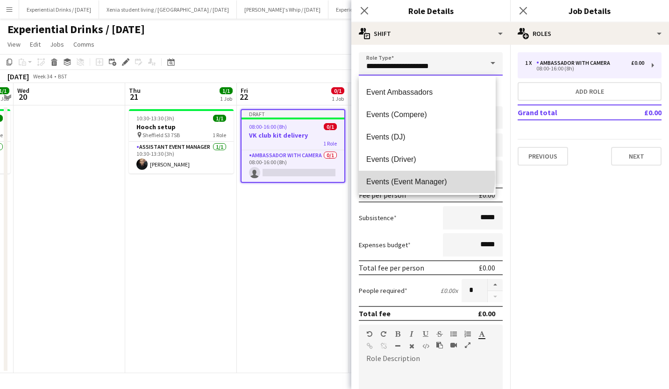
type input "**********"
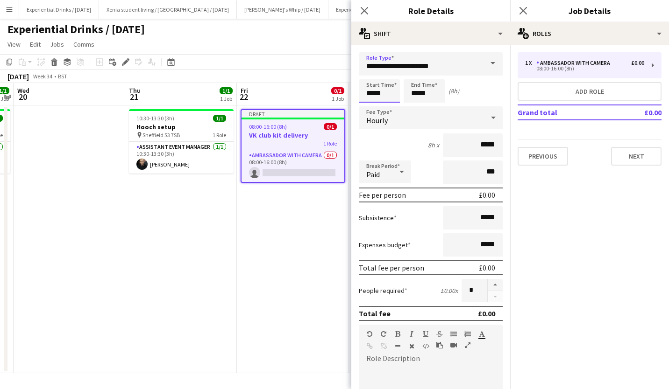
click at [382, 93] on input "*****" at bounding box center [379, 90] width 41 height 23
click at [371, 71] on div at bounding box center [370, 74] width 19 height 9
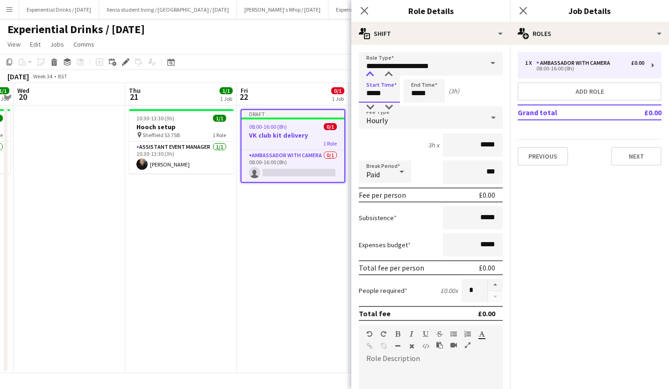
click at [371, 71] on div at bounding box center [370, 74] width 19 height 9
type input "*****"
click at [371, 71] on div at bounding box center [370, 74] width 19 height 9
click at [416, 96] on input "*****" at bounding box center [423, 90] width 41 height 23
type input "*****"
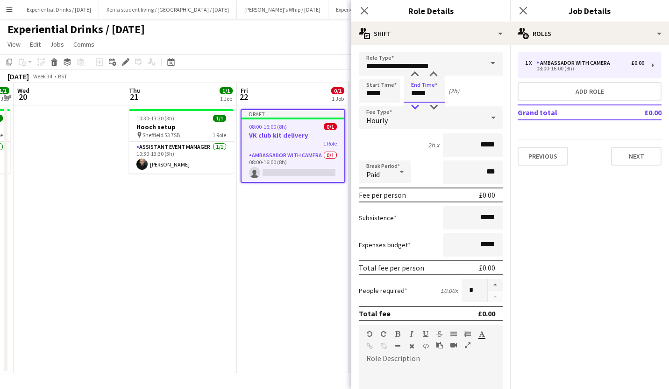
click at [415, 105] on div at bounding box center [414, 107] width 19 height 9
click at [484, 121] on div at bounding box center [493, 117] width 19 height 19
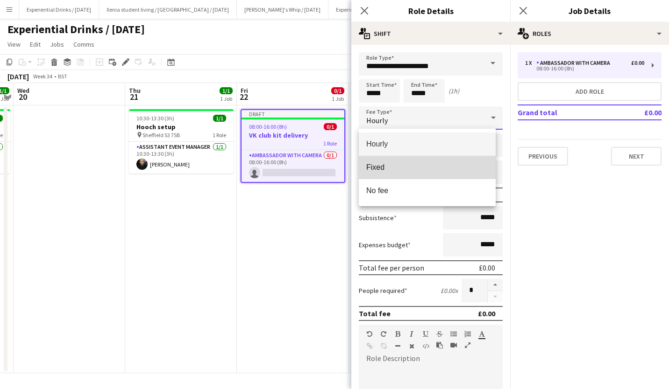
click at [448, 167] on span "Fixed" at bounding box center [427, 167] width 122 height 9
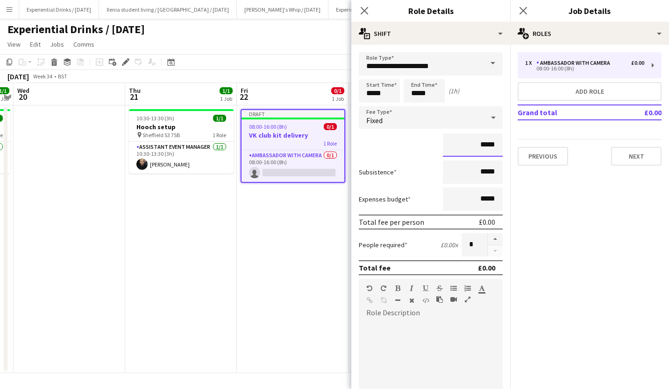
click at [474, 148] on input "*****" at bounding box center [473, 145] width 60 height 23
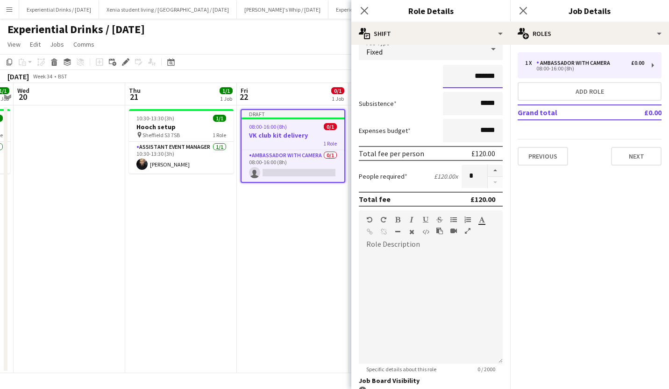
scroll to position [69, 0]
type input "*******"
click at [413, 252] on div at bounding box center [431, 308] width 144 height 112
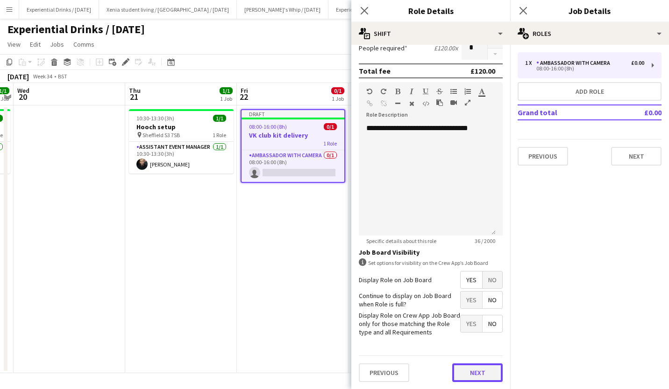
click at [464, 367] on button "Next" at bounding box center [477, 373] width 50 height 19
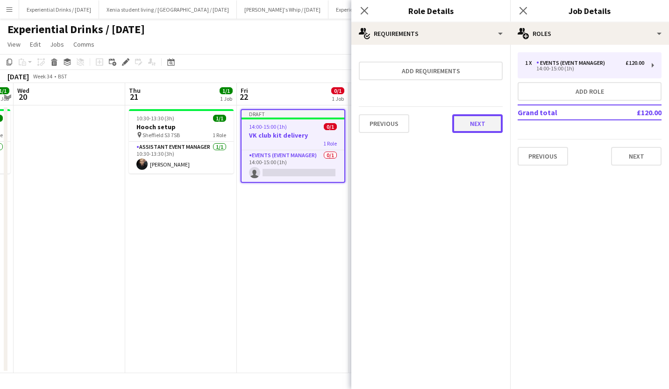
click at [485, 123] on button "Next" at bounding box center [477, 123] width 50 height 19
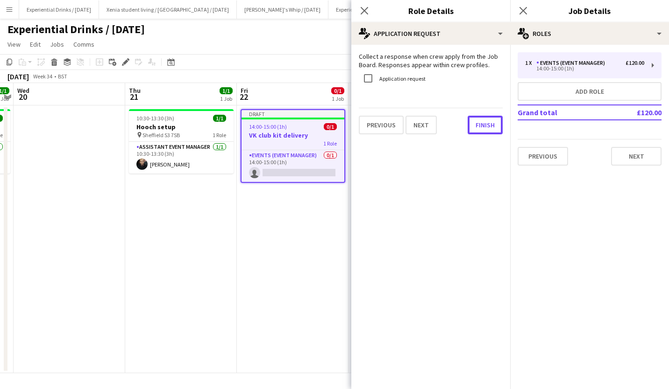
click at [485, 123] on button "Finish" at bounding box center [484, 125] width 35 height 19
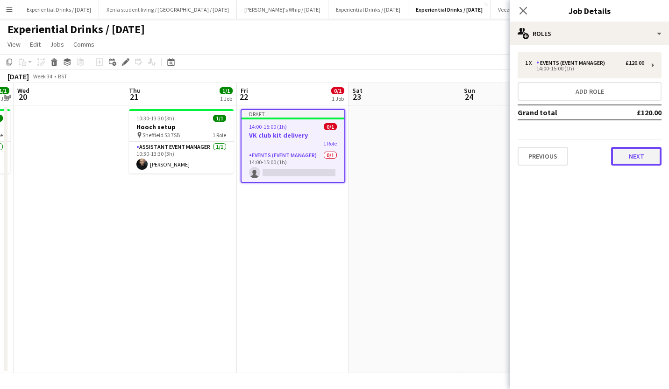
click at [636, 163] on button "Next" at bounding box center [636, 156] width 50 height 19
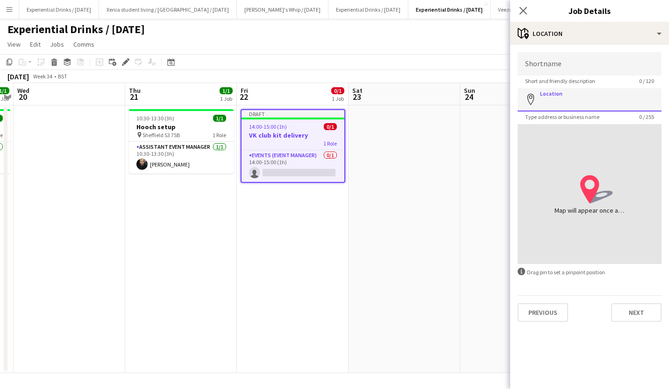
click at [610, 99] on input "Location" at bounding box center [589, 99] width 144 height 23
paste input "**********"
type input "**********"
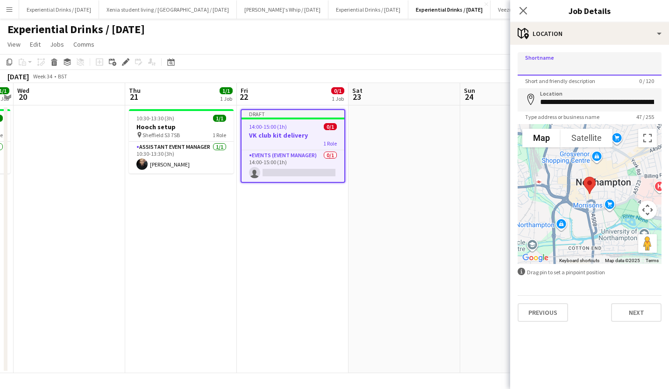
click at [583, 66] on input "Shortname" at bounding box center [589, 63] width 144 height 23
paste input "**********"
type input "**********"
click at [628, 311] on button "Next" at bounding box center [636, 313] width 50 height 19
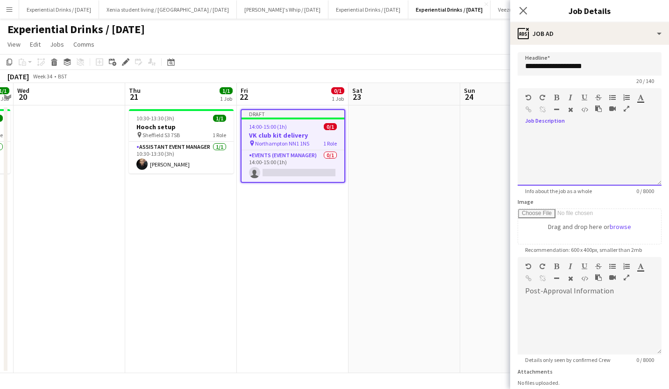
click at [583, 134] on div at bounding box center [589, 158] width 144 height 56
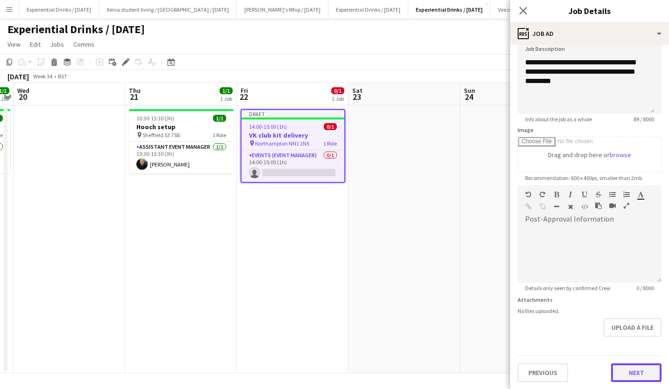
click at [623, 372] on button "Next" at bounding box center [636, 373] width 50 height 19
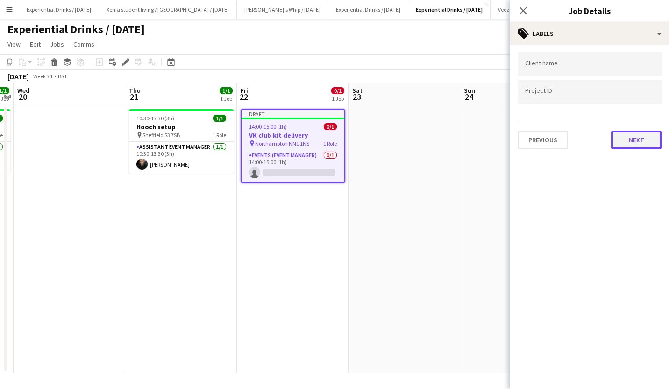
click at [627, 144] on button "Next" at bounding box center [636, 140] width 50 height 19
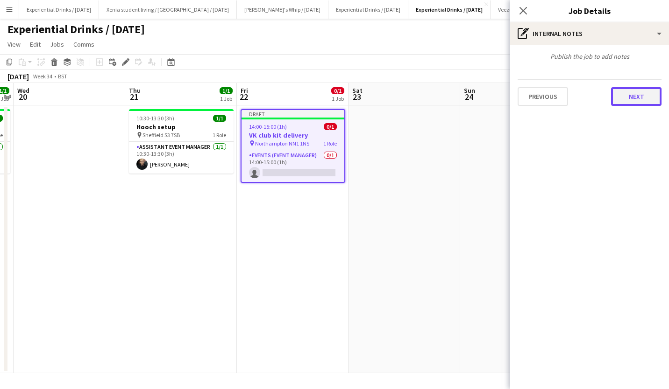
click at [636, 92] on button "Next" at bounding box center [636, 96] width 50 height 19
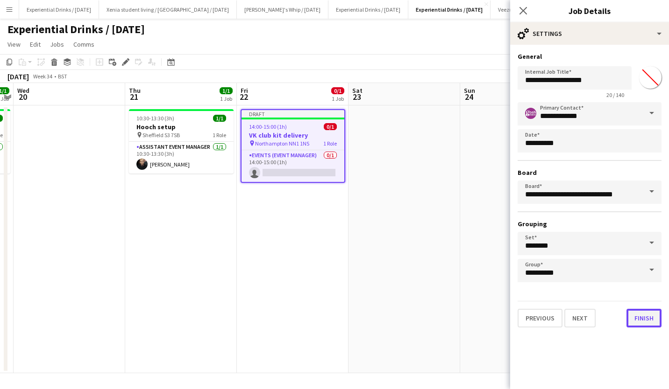
click at [647, 318] on button "Finish" at bounding box center [643, 318] width 35 height 19
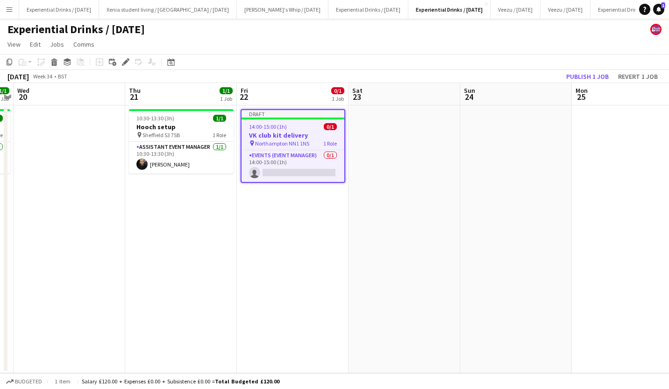
click at [388, 157] on app-date-cell at bounding box center [404, 240] width 112 height 268
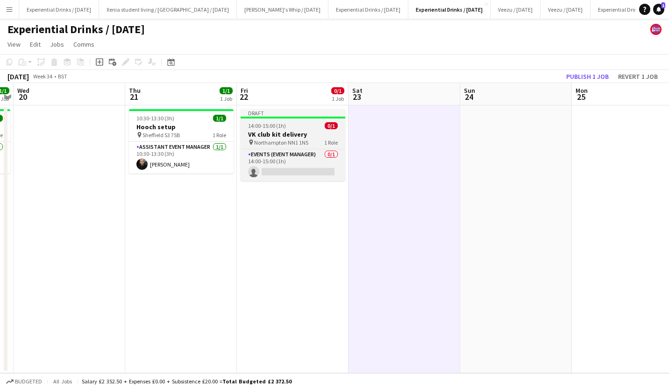
click at [289, 129] on div "14:00-15:00 (1h) 0/1" at bounding box center [292, 125] width 105 height 7
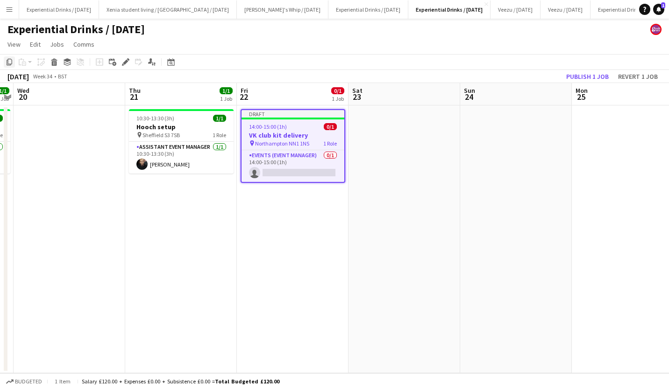
click at [8, 58] on icon "Copy" at bounding box center [9, 61] width 7 height 7
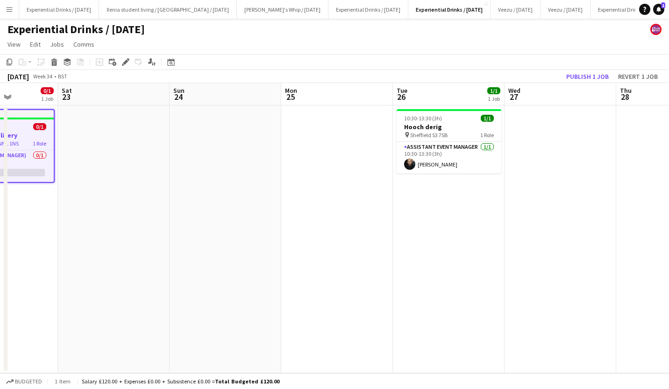
scroll to position [0, 285]
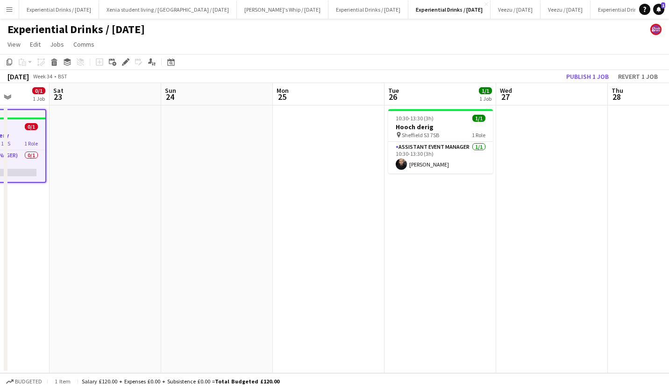
click at [532, 157] on app-date-cell at bounding box center [552, 240] width 112 height 268
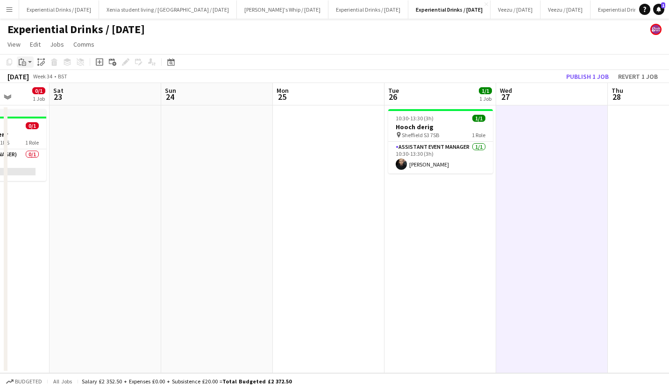
click at [29, 63] on app-action-btn "Paste" at bounding box center [25, 62] width 17 height 11
click at [34, 78] on link "Paste Ctrl+V" at bounding box center [69, 80] width 88 height 8
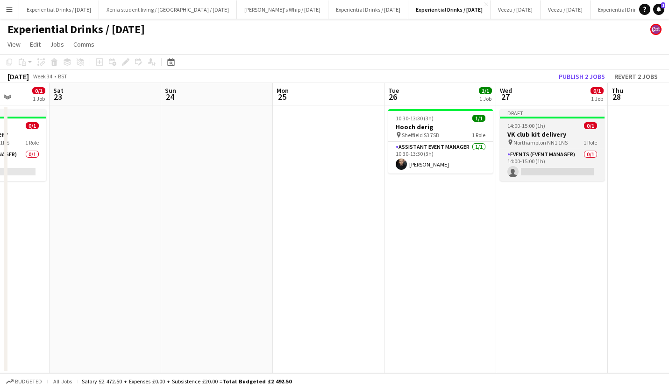
click at [540, 123] on span "14:00-15:00 (1h)" at bounding box center [526, 125] width 38 height 7
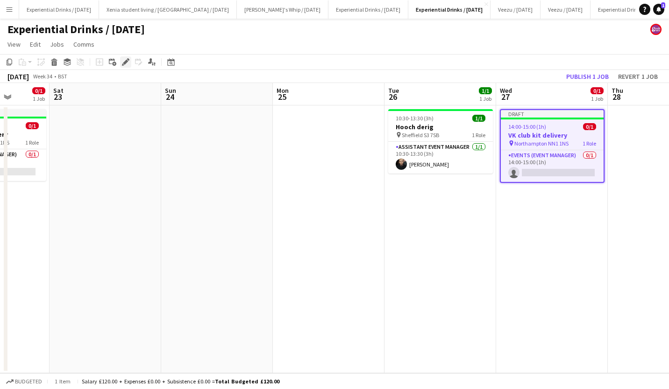
click at [125, 59] on icon "Edit" at bounding box center [125, 61] width 7 height 7
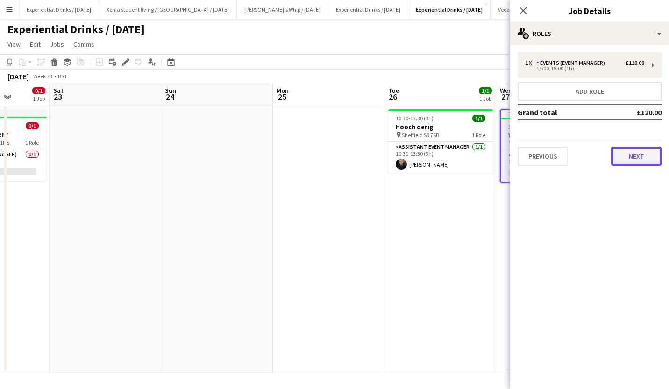
click at [634, 156] on button "Next" at bounding box center [636, 156] width 50 height 19
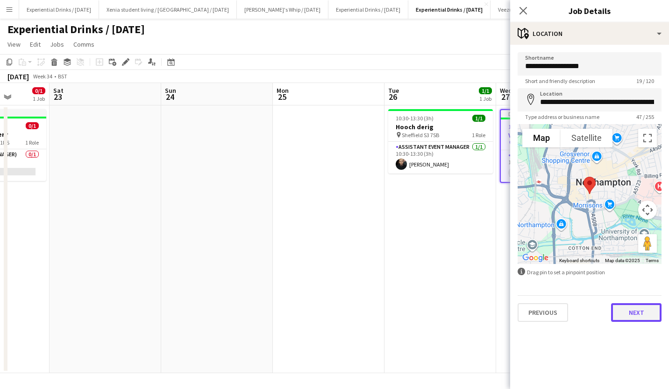
click at [636, 311] on button "Next" at bounding box center [636, 313] width 50 height 19
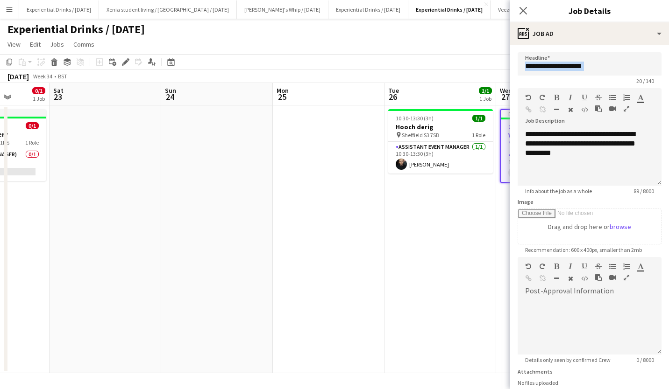
drag, startPoint x: 600, startPoint y: 77, endPoint x: 606, endPoint y: 72, distance: 7.3
click at [606, 72] on app-form-group "**********" at bounding box center [589, 68] width 144 height 32
click at [606, 72] on input "**********" at bounding box center [589, 63] width 144 height 23
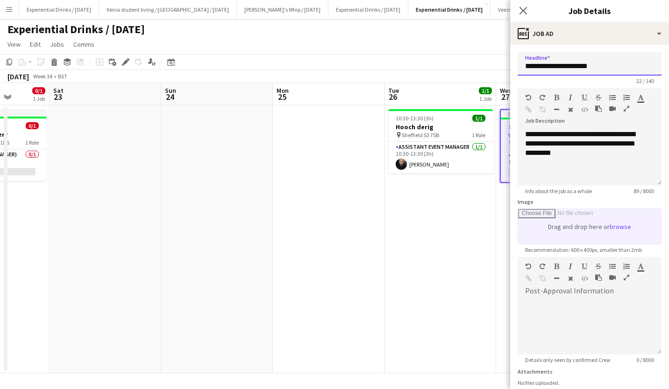
scroll to position [72, 0]
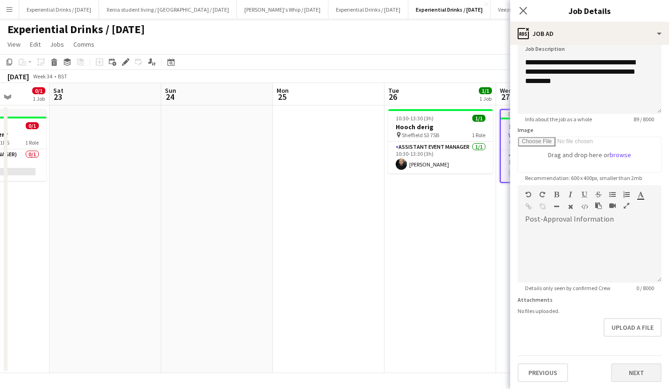
type input "**********"
click at [625, 371] on button "Next" at bounding box center [636, 373] width 50 height 19
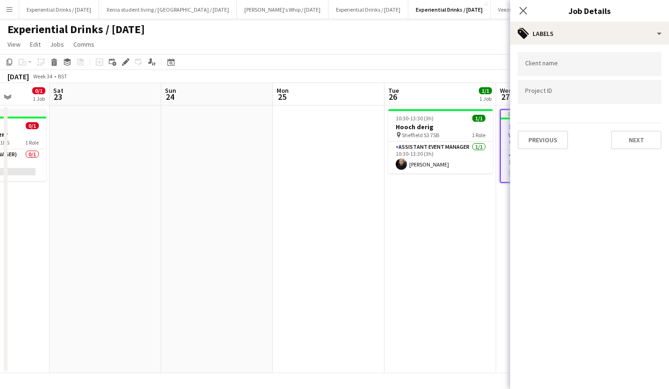
scroll to position [0, 0]
click at [643, 135] on button "Next" at bounding box center [636, 140] width 50 height 19
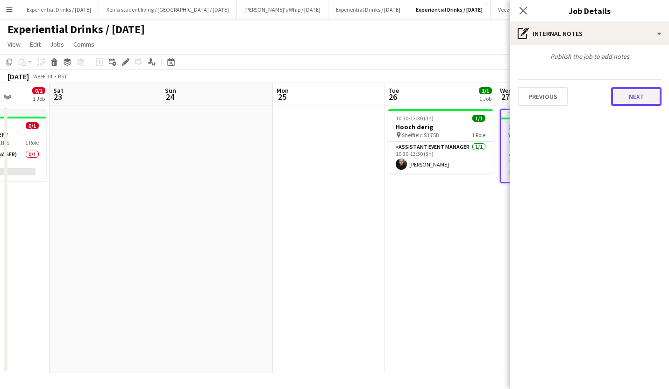
click at [644, 103] on button "Next" at bounding box center [636, 96] width 50 height 19
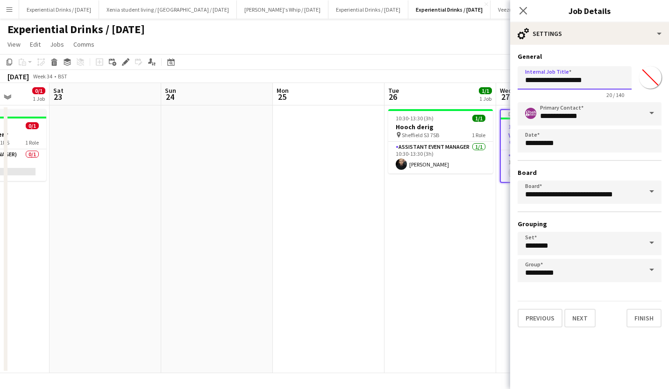
click at [601, 79] on input "**********" at bounding box center [574, 77] width 114 height 23
type input "**********"
click at [644, 318] on button "Finish" at bounding box center [643, 318] width 35 height 19
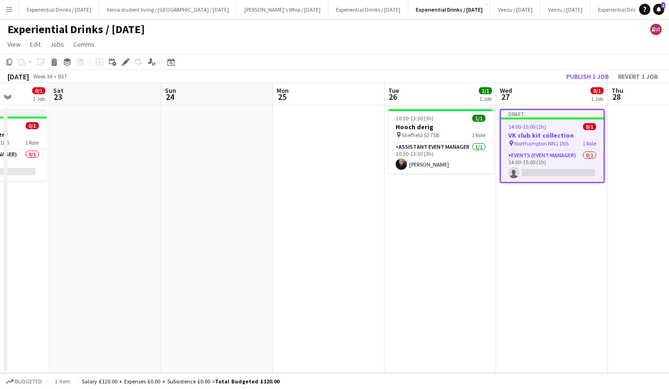
click at [605, 288] on app-date-cell "Draft 14:00-15:00 (1h) 0/1 VK club kit collection pin Northampton NN1 1NS 1 Rol…" at bounding box center [552, 240] width 112 height 268
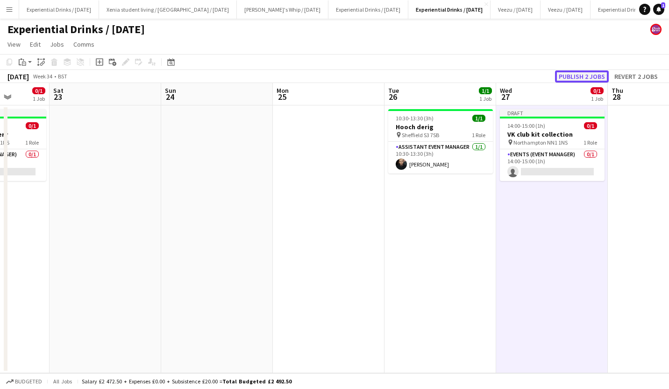
click at [570, 75] on button "Publish 2 jobs" at bounding box center [582, 77] width 54 height 12
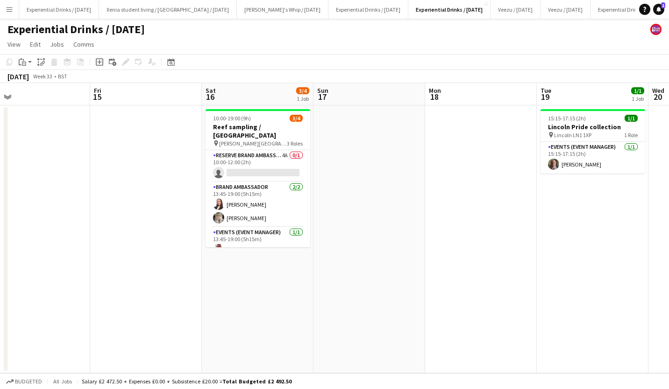
scroll to position [0, 262]
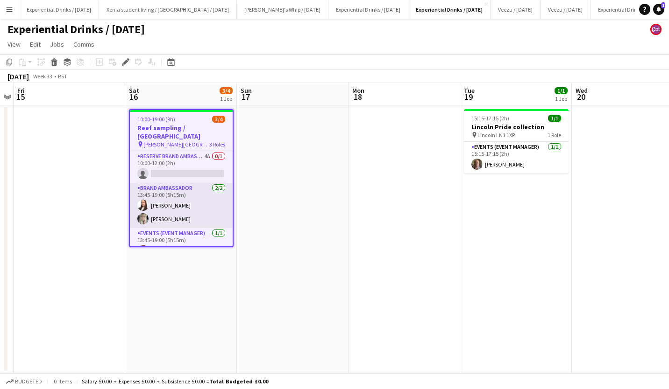
click at [171, 208] on app-card-role "Brand Ambassador [DATE] 13:45-19:00 (5h15m) [PERSON_NAME] [PERSON_NAME]" at bounding box center [181, 205] width 103 height 45
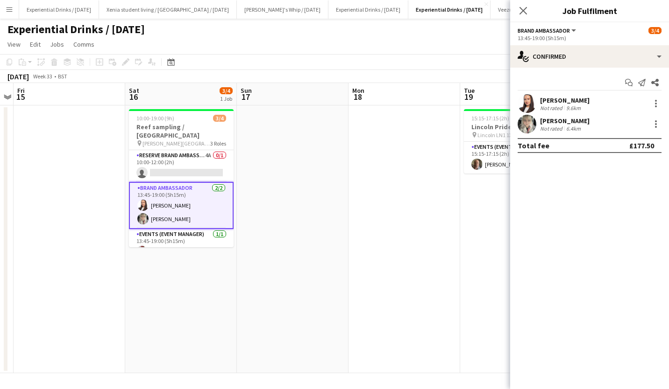
click at [552, 116] on div "[PERSON_NAME] Not rated 6.4km" at bounding box center [589, 124] width 159 height 19
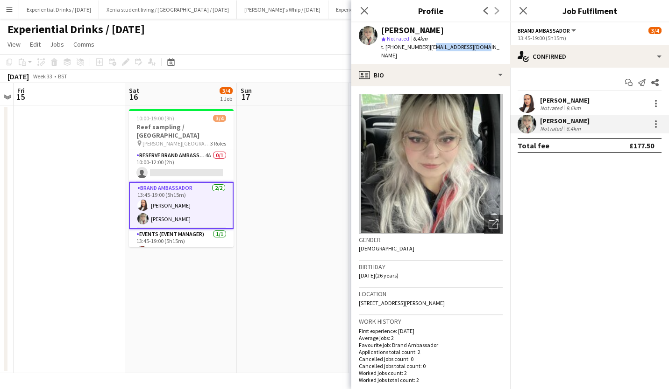
drag, startPoint x: 480, startPoint y: 47, endPoint x: 427, endPoint y: 49, distance: 52.8
click at [427, 49] on div "[PERSON_NAME] star Not rated 6.4km t. [PHONE_NUMBER] | [EMAIL_ADDRESS][DOMAIN_N…" at bounding box center [430, 43] width 159 height 42
click at [486, 43] on app-profile-header "[PERSON_NAME] star Not rated 6.4km t. [PHONE_NUMBER] | [EMAIL_ADDRESS][DOMAIN_N…" at bounding box center [430, 43] width 159 height 42
drag, startPoint x: 480, startPoint y: 47, endPoint x: 425, endPoint y: 49, distance: 54.2
click at [425, 49] on div "[PERSON_NAME] star Not rated 6.4km t. [PHONE_NUMBER] | [EMAIL_ADDRESS][DOMAIN_N…" at bounding box center [430, 43] width 159 height 42
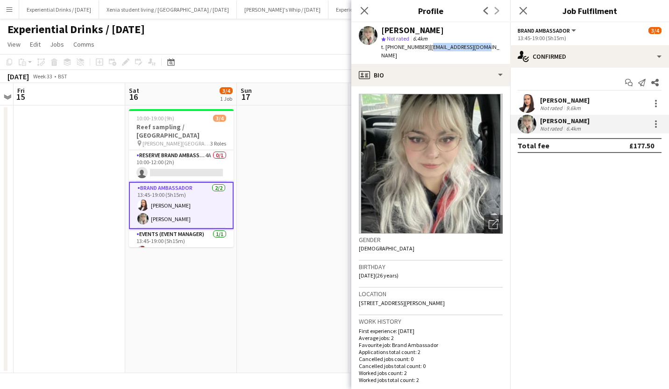
copy span "[EMAIL_ADDRESS][DOMAIN_NAME]"
